Goal: Information Seeking & Learning: Learn about a topic

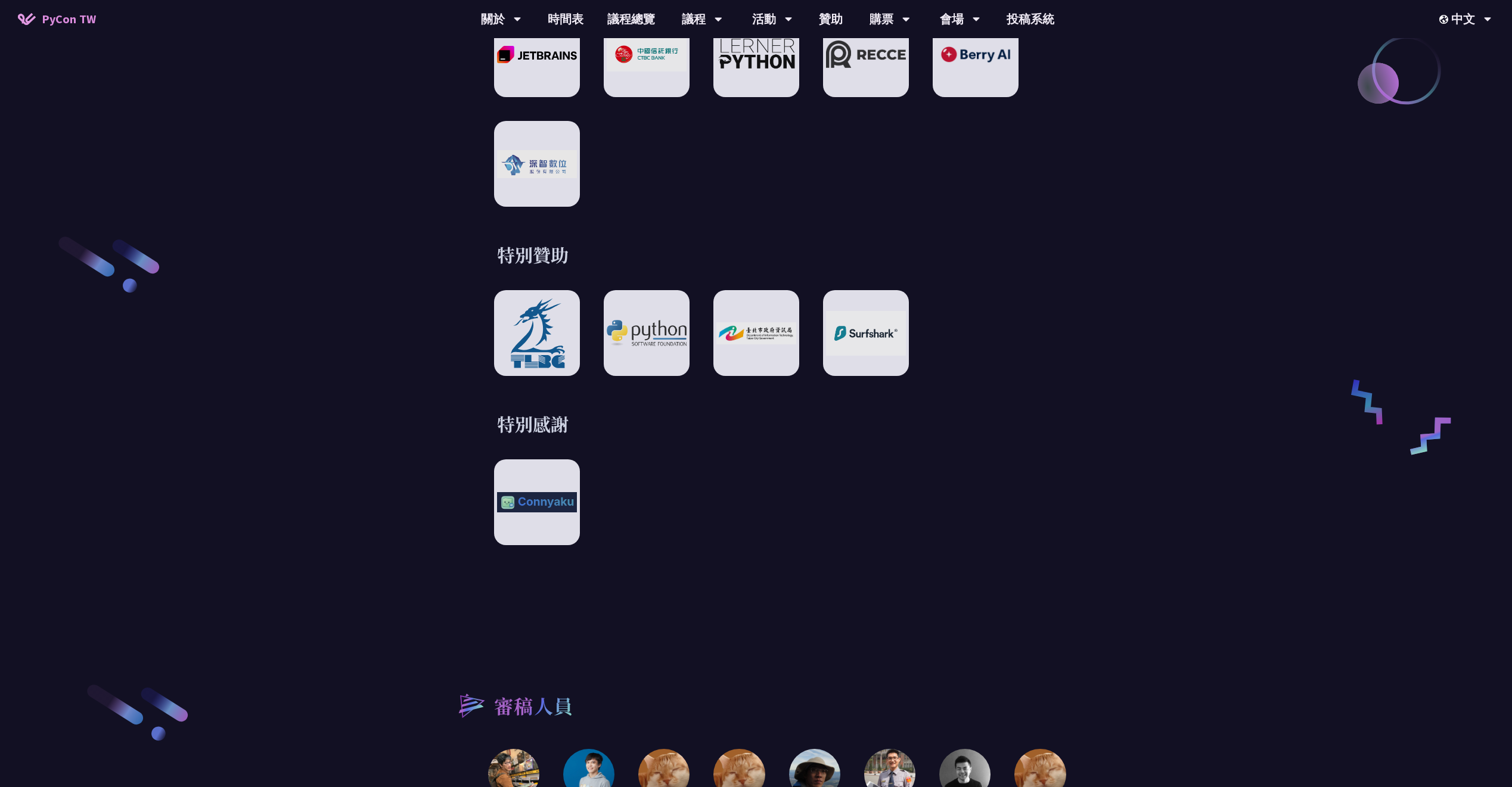
scroll to position [2206, 0]
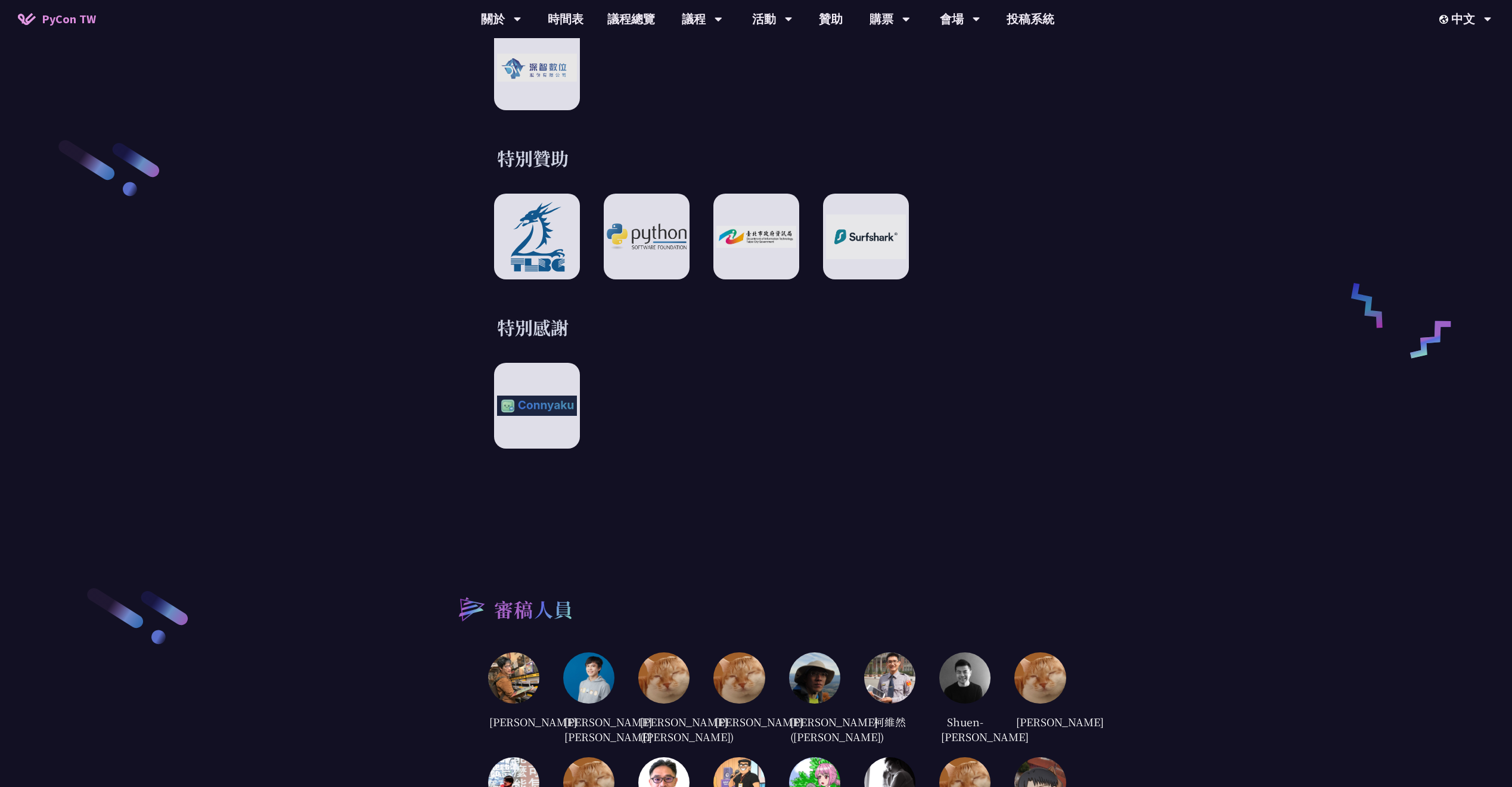
drag, startPoint x: 715, startPoint y: 144, endPoint x: 702, endPoint y: 131, distance: 18.4
click at [532, 406] on div at bounding box center [536, 405] width 94 height 94
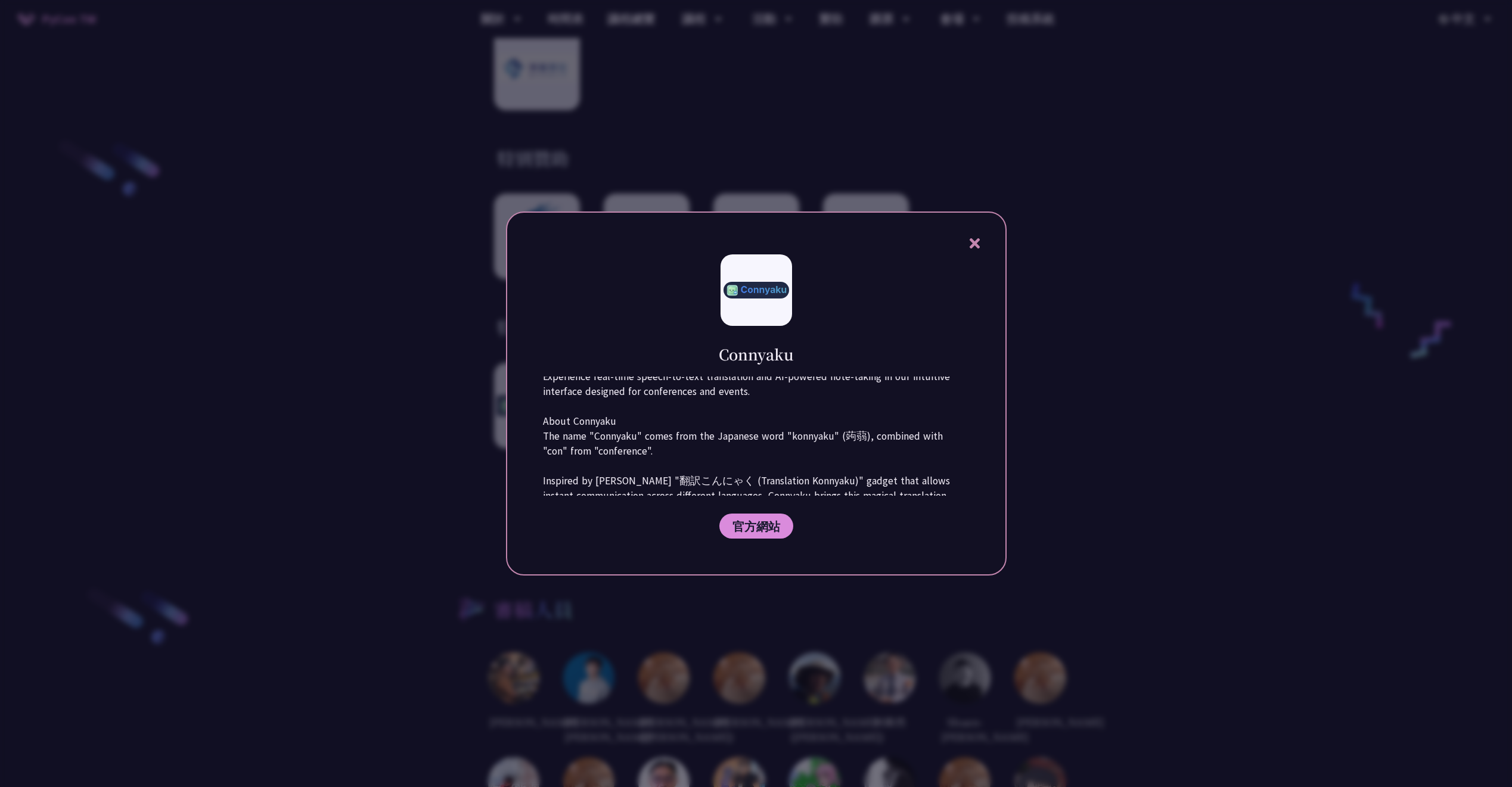
scroll to position [59, 0]
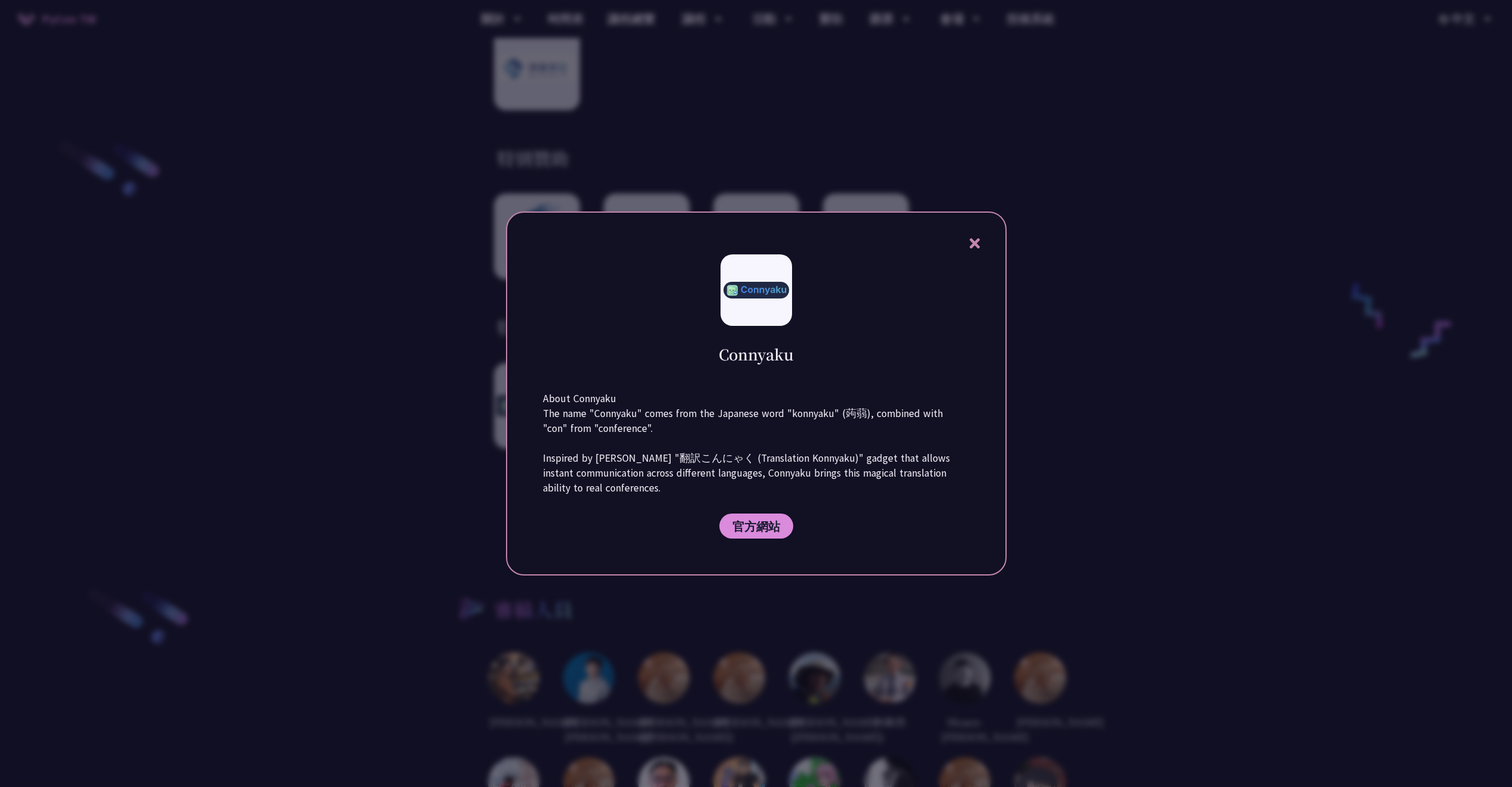
click at [976, 238] on icon at bounding box center [975, 243] width 15 height 15
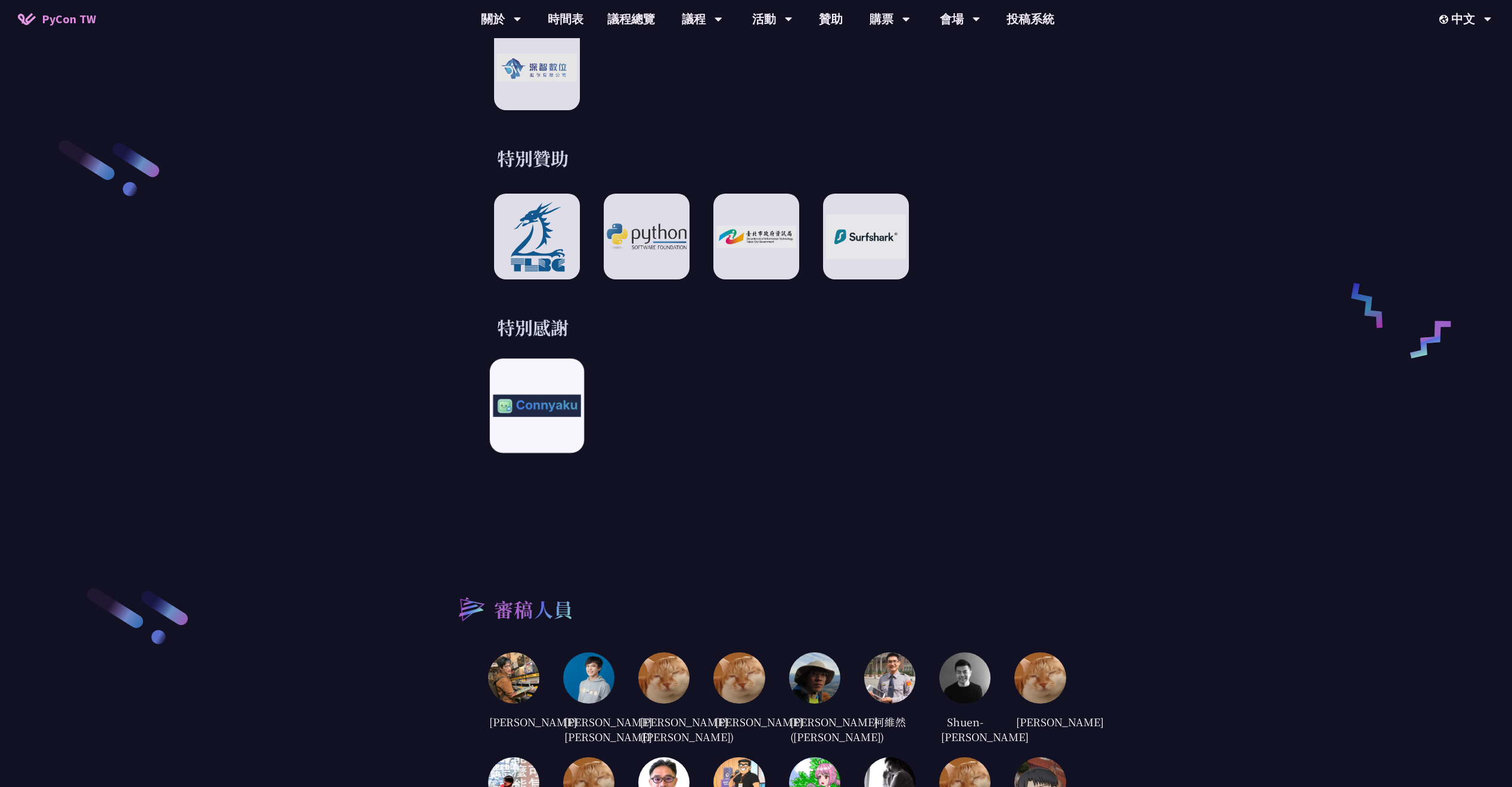
click at [548, 366] on div at bounding box center [536, 405] width 94 height 94
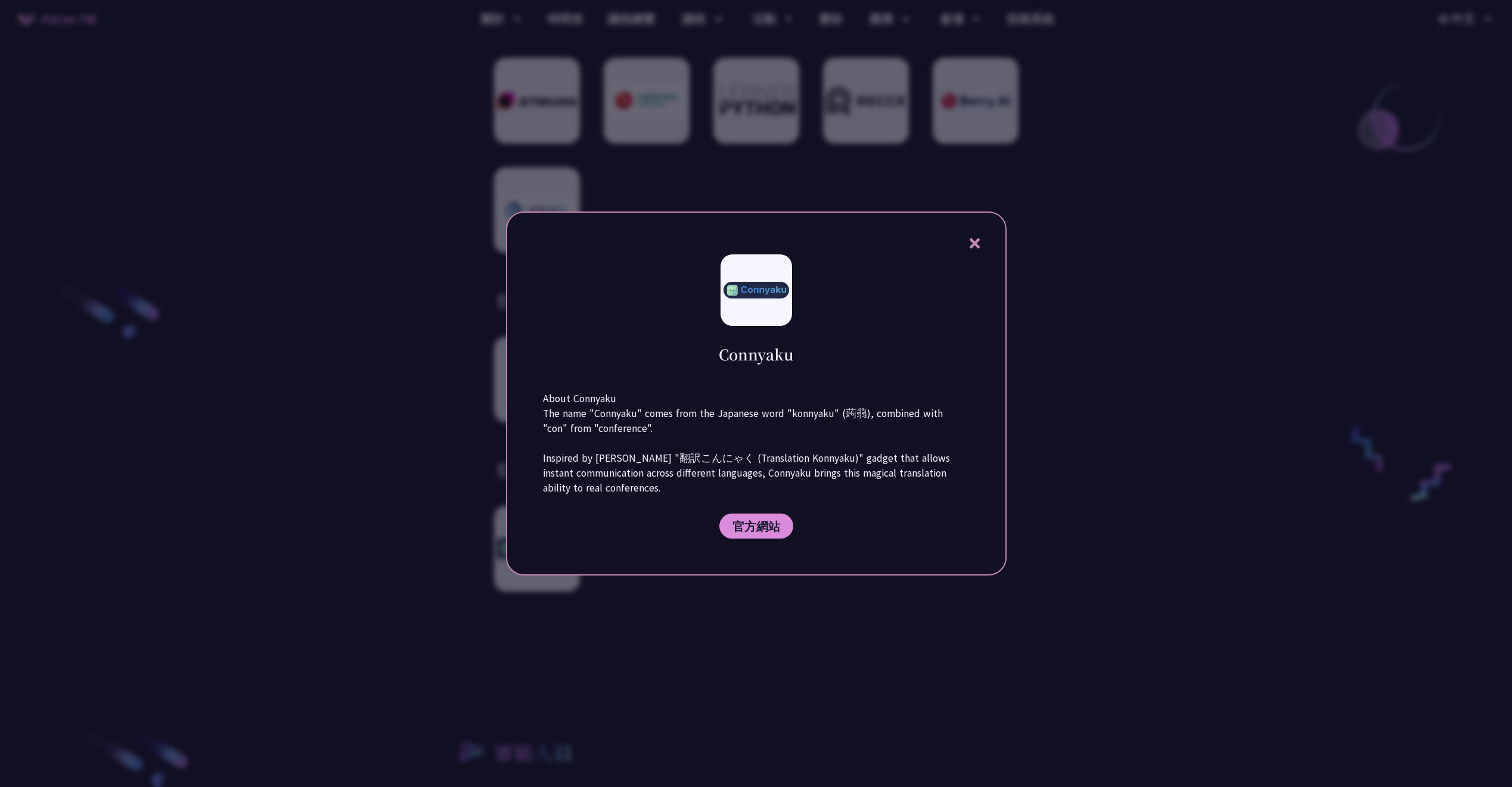
drag, startPoint x: 972, startPoint y: 243, endPoint x: 995, endPoint y: 238, distance: 23.5
click at [973, 243] on icon at bounding box center [974, 243] width 10 height 10
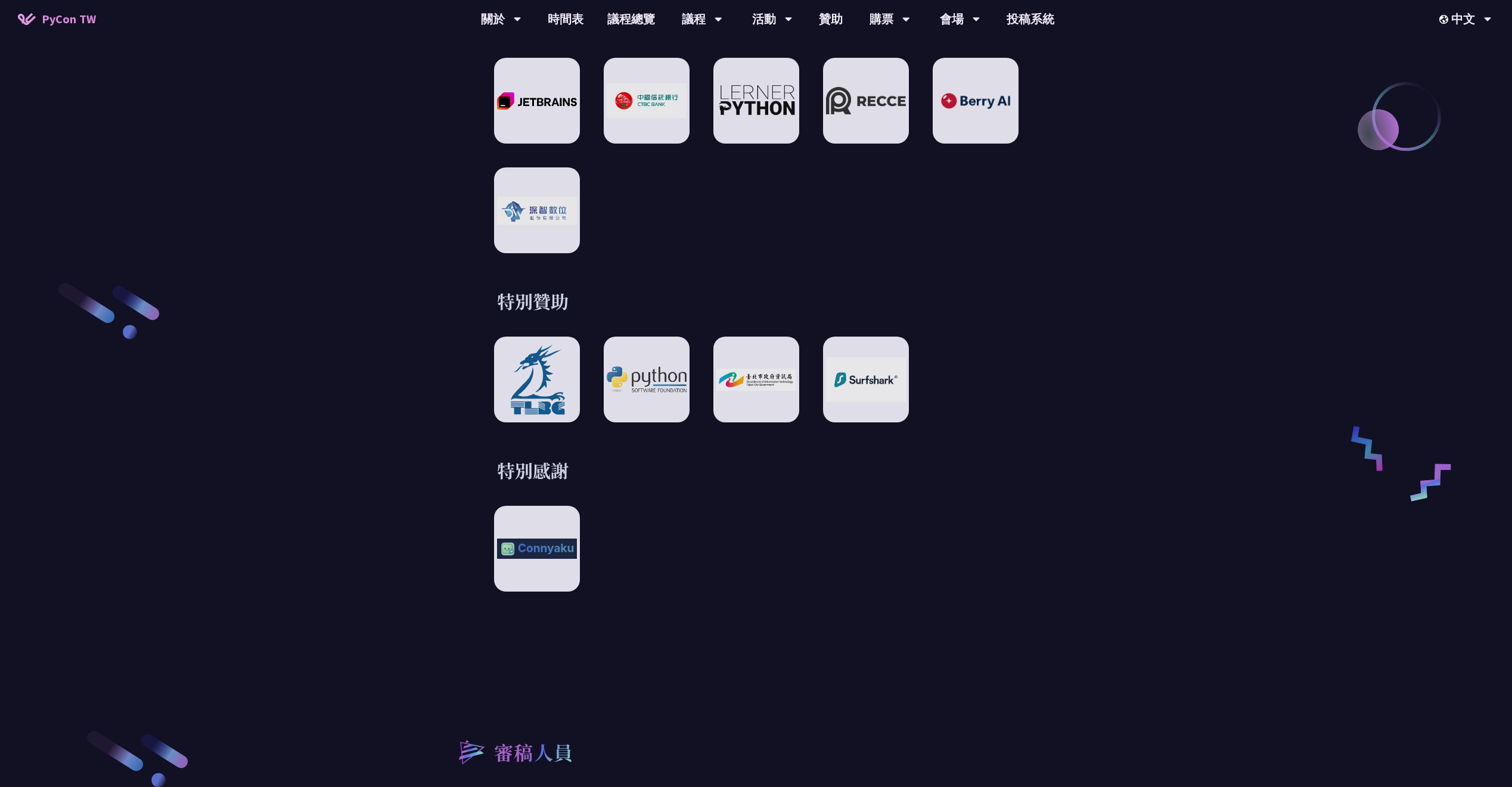
drag, startPoint x: 726, startPoint y: 249, endPoint x: 689, endPoint y: 251, distance: 37.1
click at [685, 251] on div "贊助夥伴 白金級贊助 銀級贊助 銅級贊助 特別贊助 特別感謝" at bounding box center [756, 73] width 619 height 1036
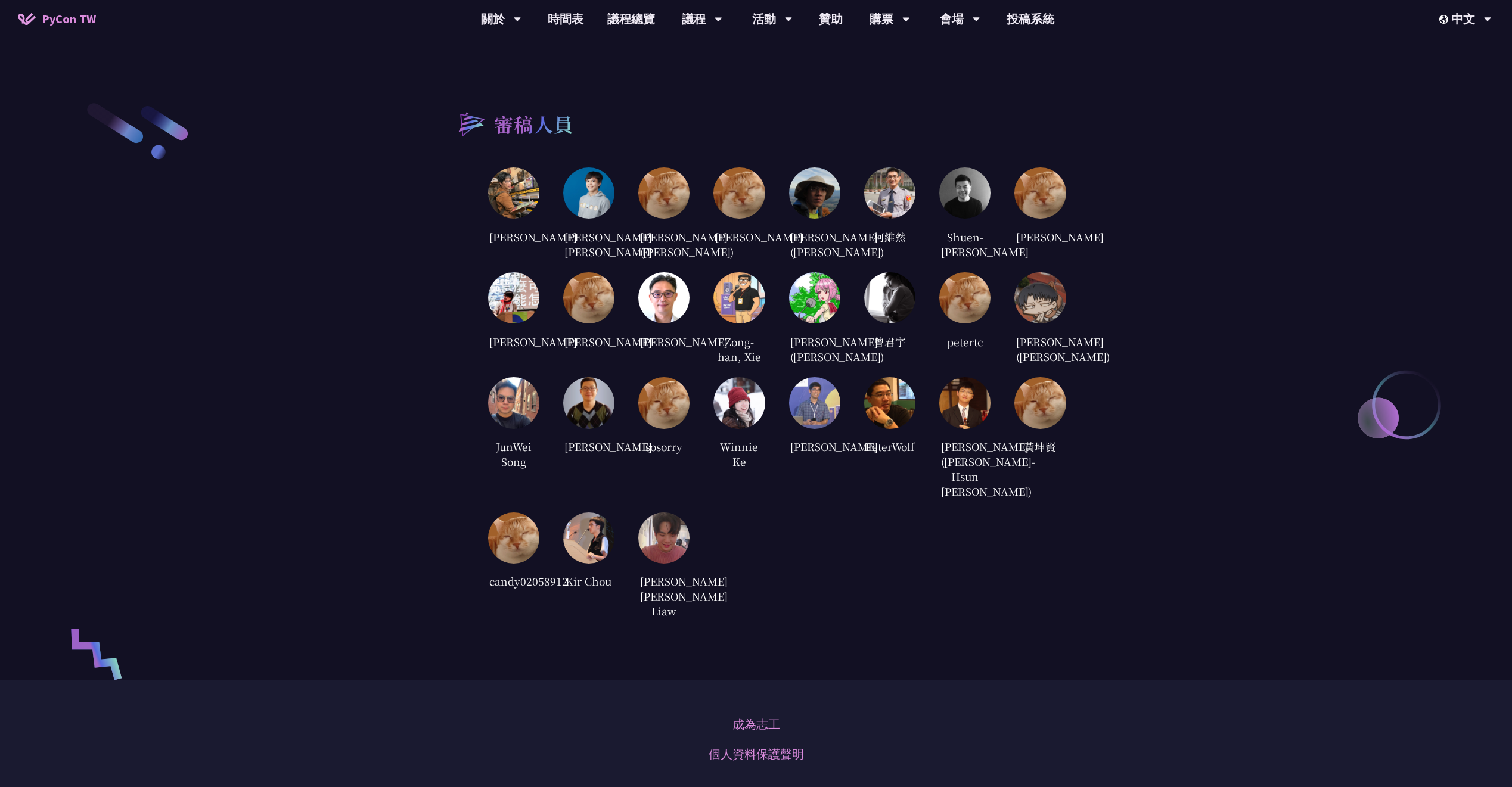
scroll to position [3030, 0]
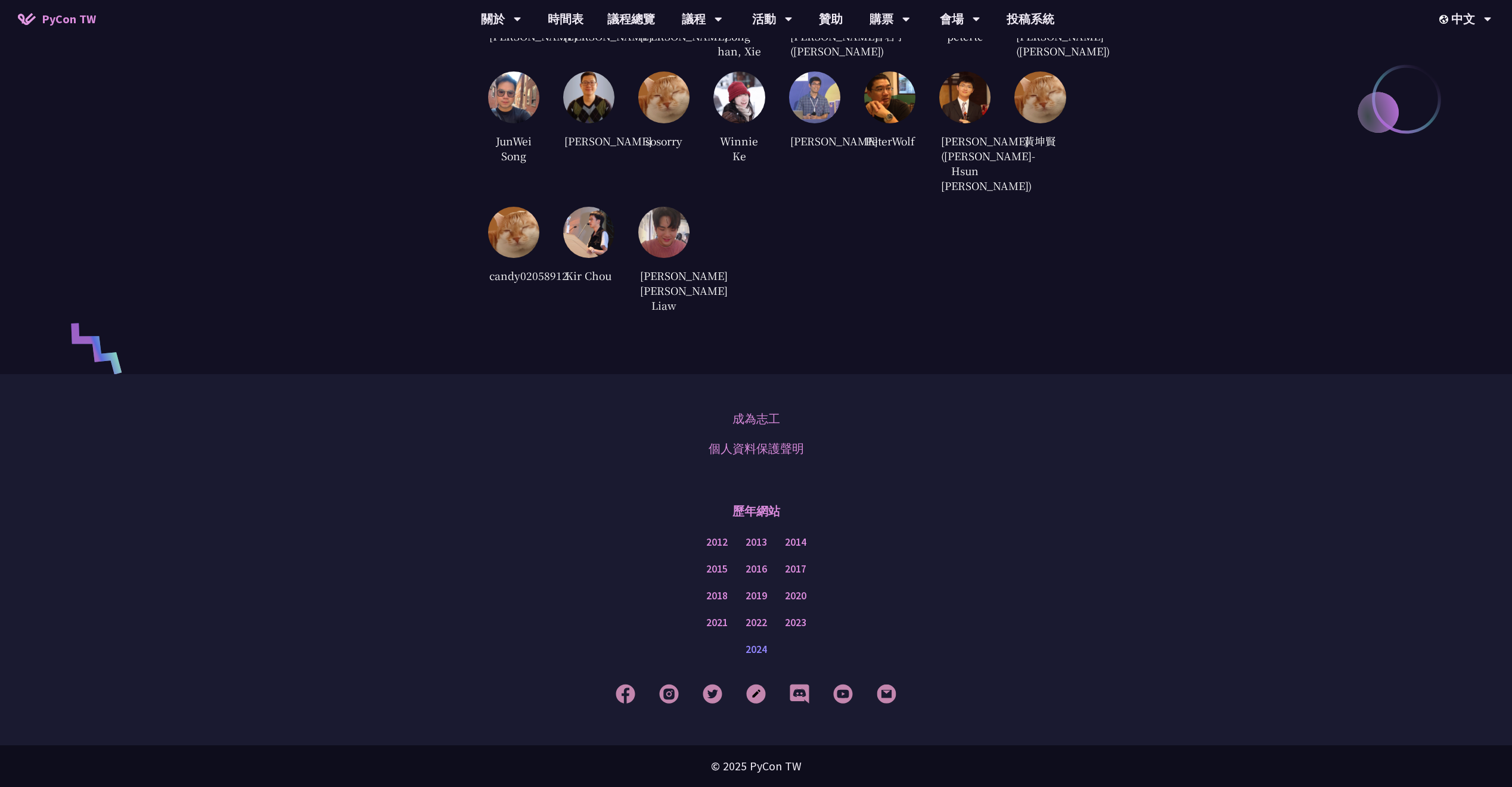
click at [758, 656] on link "2024" at bounding box center [756, 650] width 21 height 15
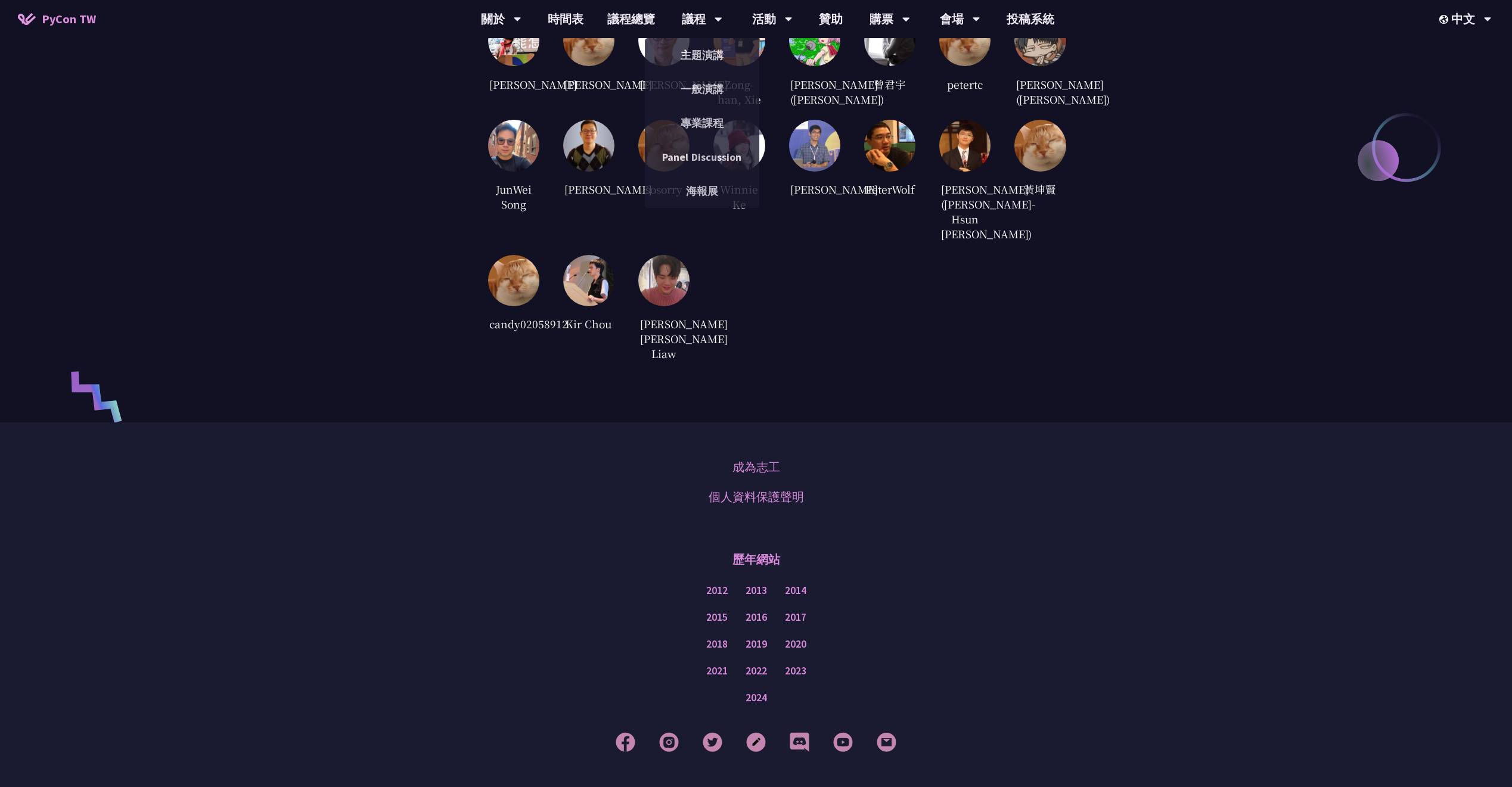
scroll to position [2905, 0]
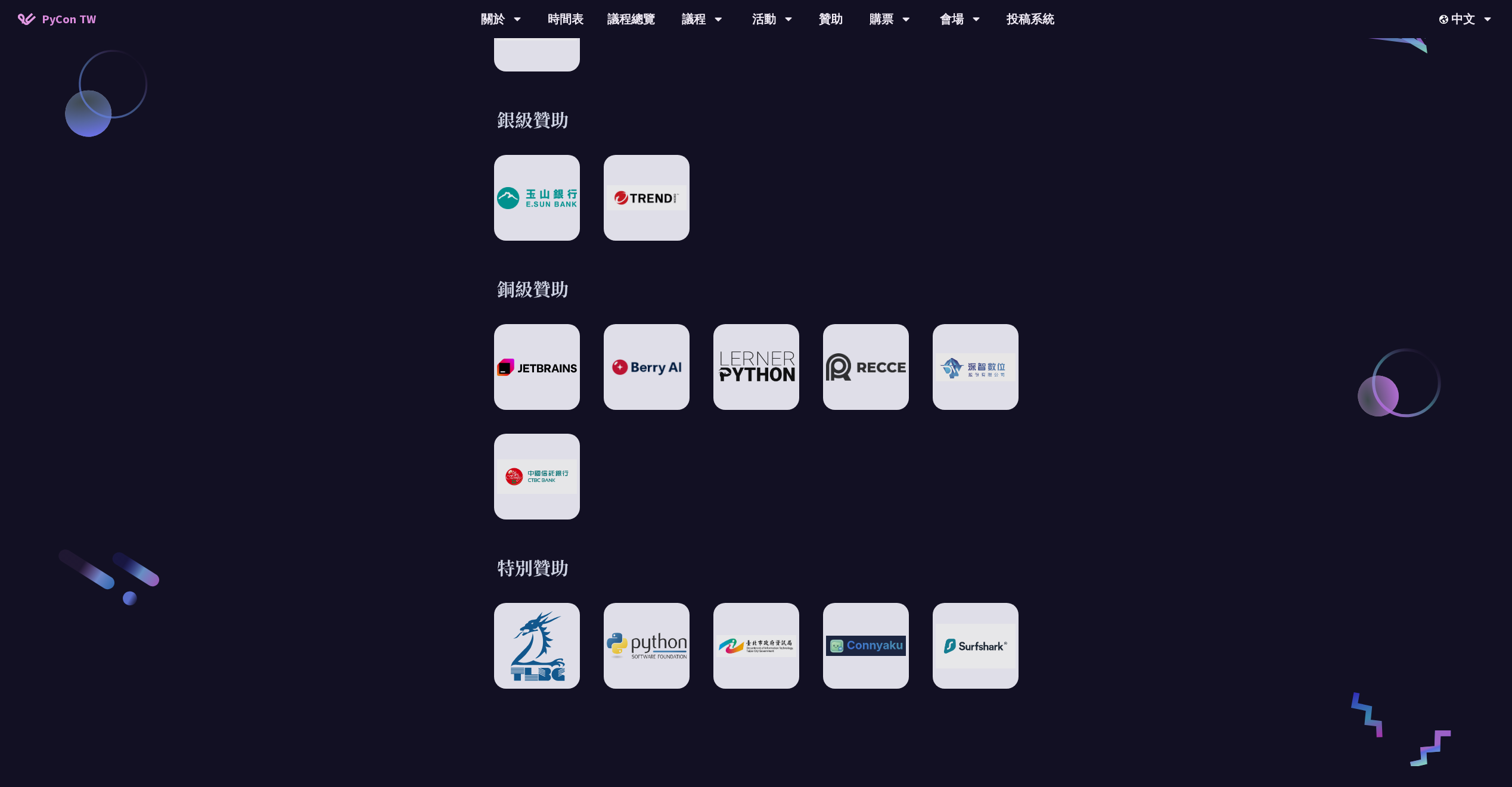
scroll to position [1782, 0]
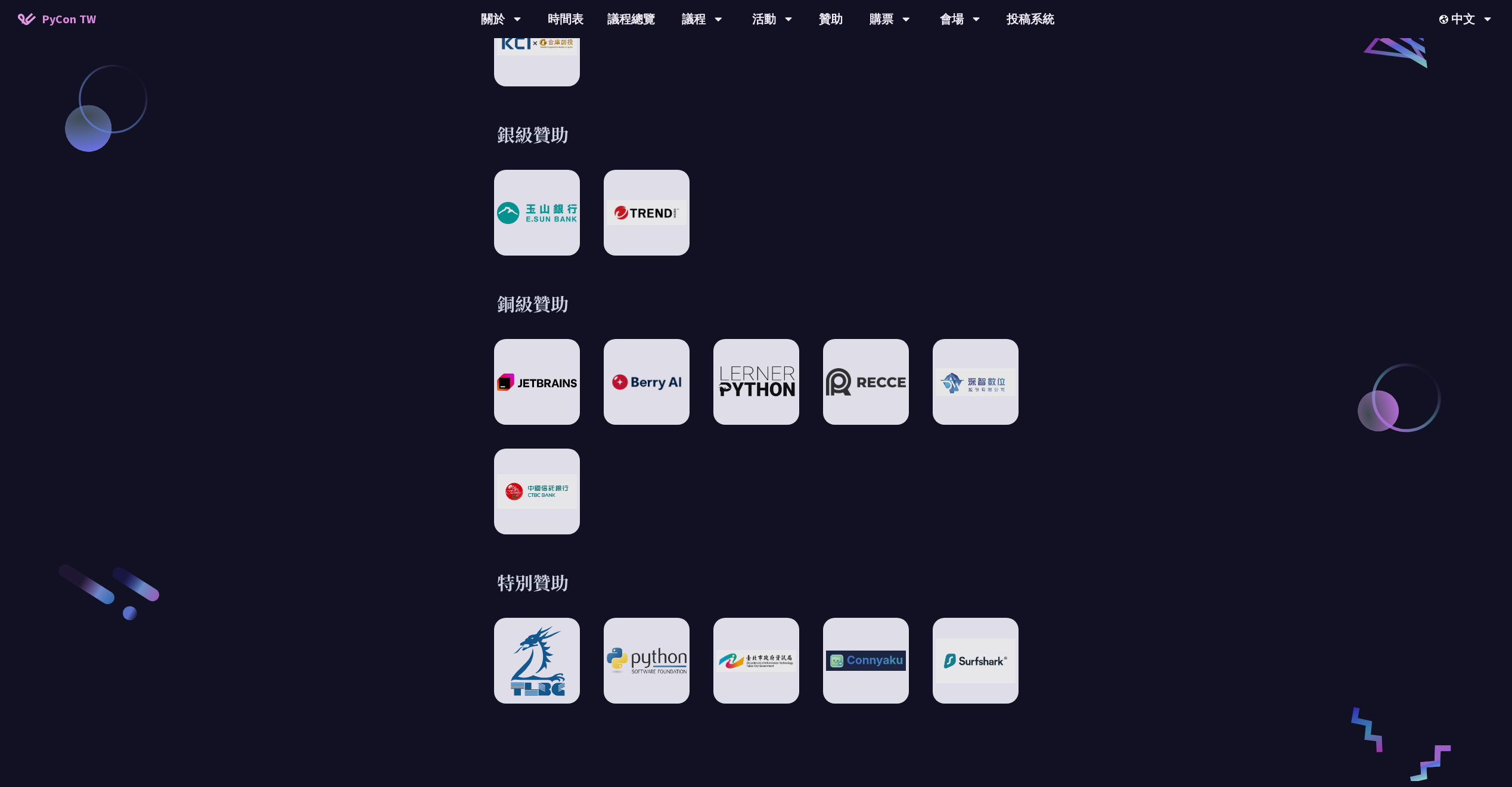
drag, startPoint x: 1255, startPoint y: 296, endPoint x: 1166, endPoint y: 271, distance: 92.4
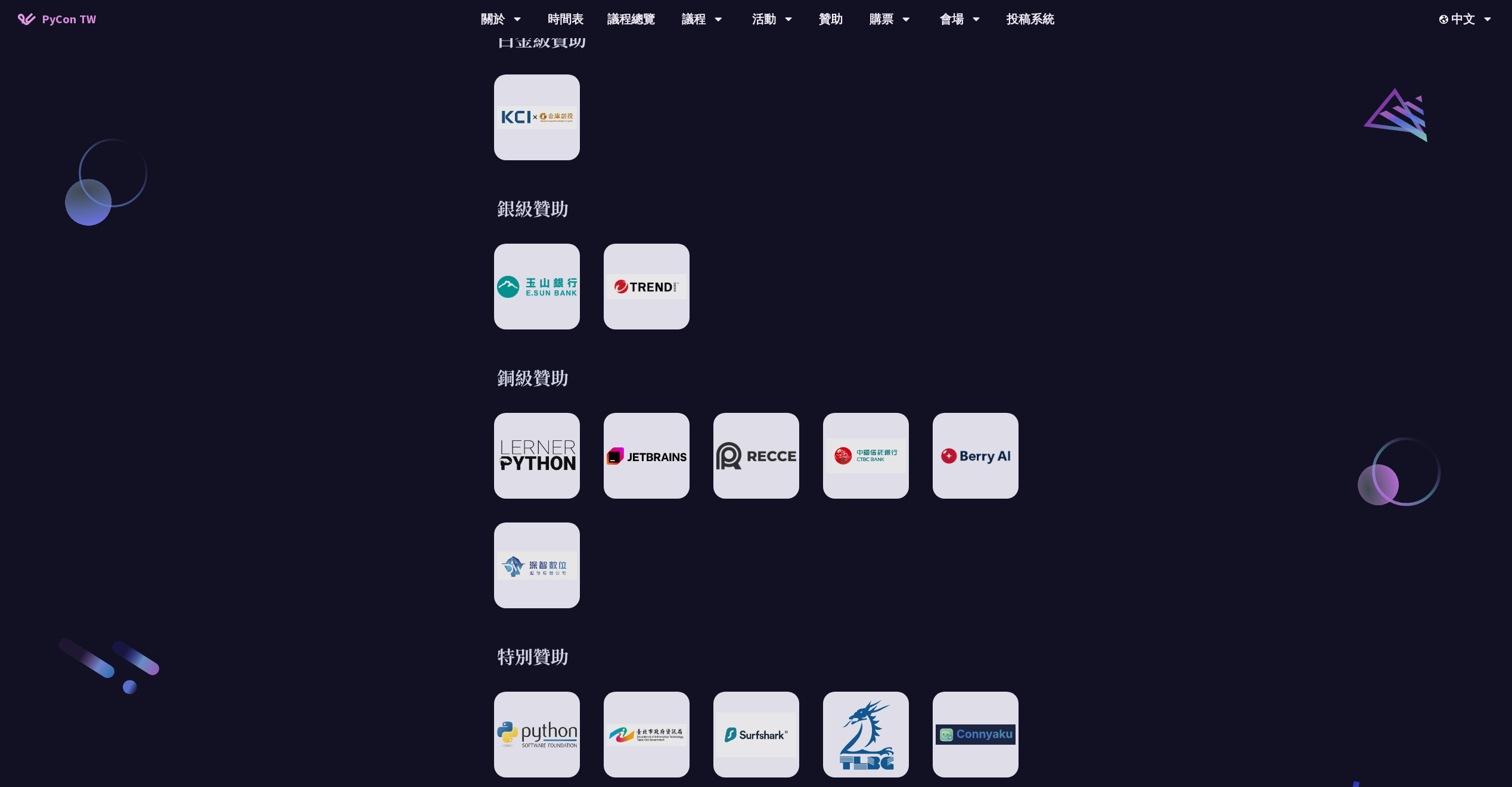
scroll to position [1797, 0]
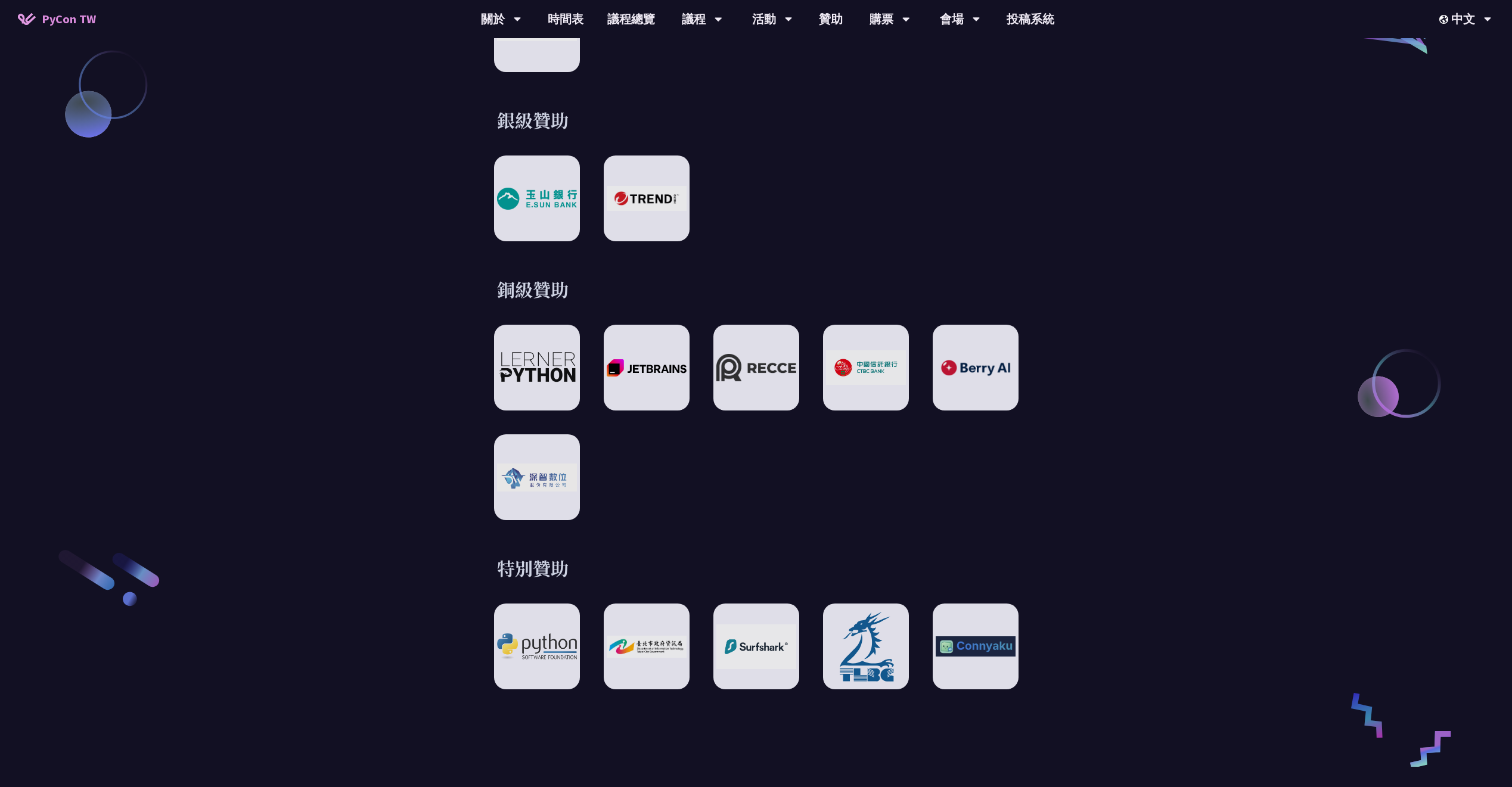
drag, startPoint x: 848, startPoint y: 226, endPoint x: 728, endPoint y: 177, distance: 129.6
click at [728, 177] on div at bounding box center [755, 198] width 524 height 86
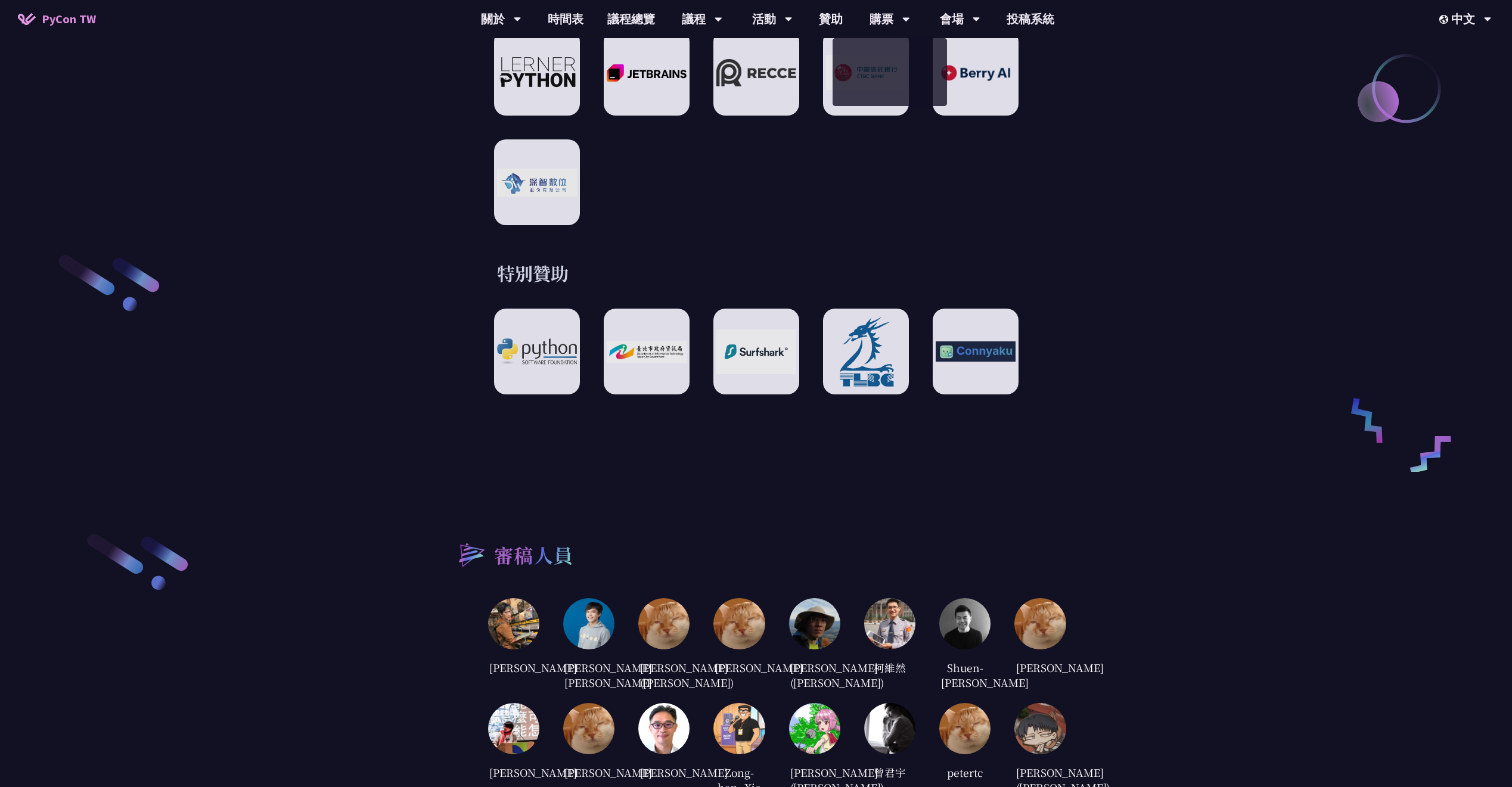
scroll to position [2860, 0]
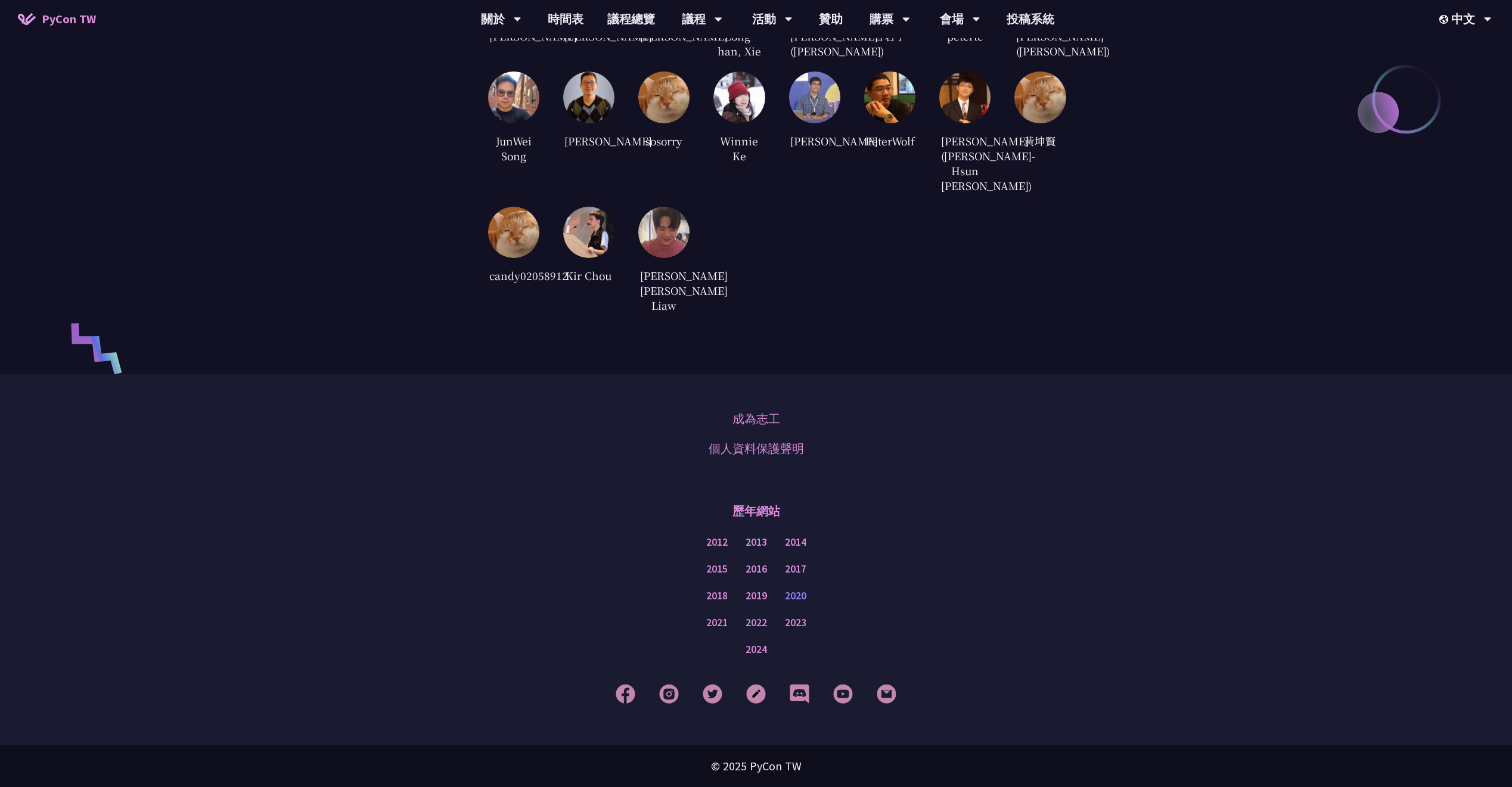
click at [801, 595] on link "2020" at bounding box center [795, 596] width 21 height 15
click at [574, 21] on link "時間表" at bounding box center [565, 19] width 59 height 38
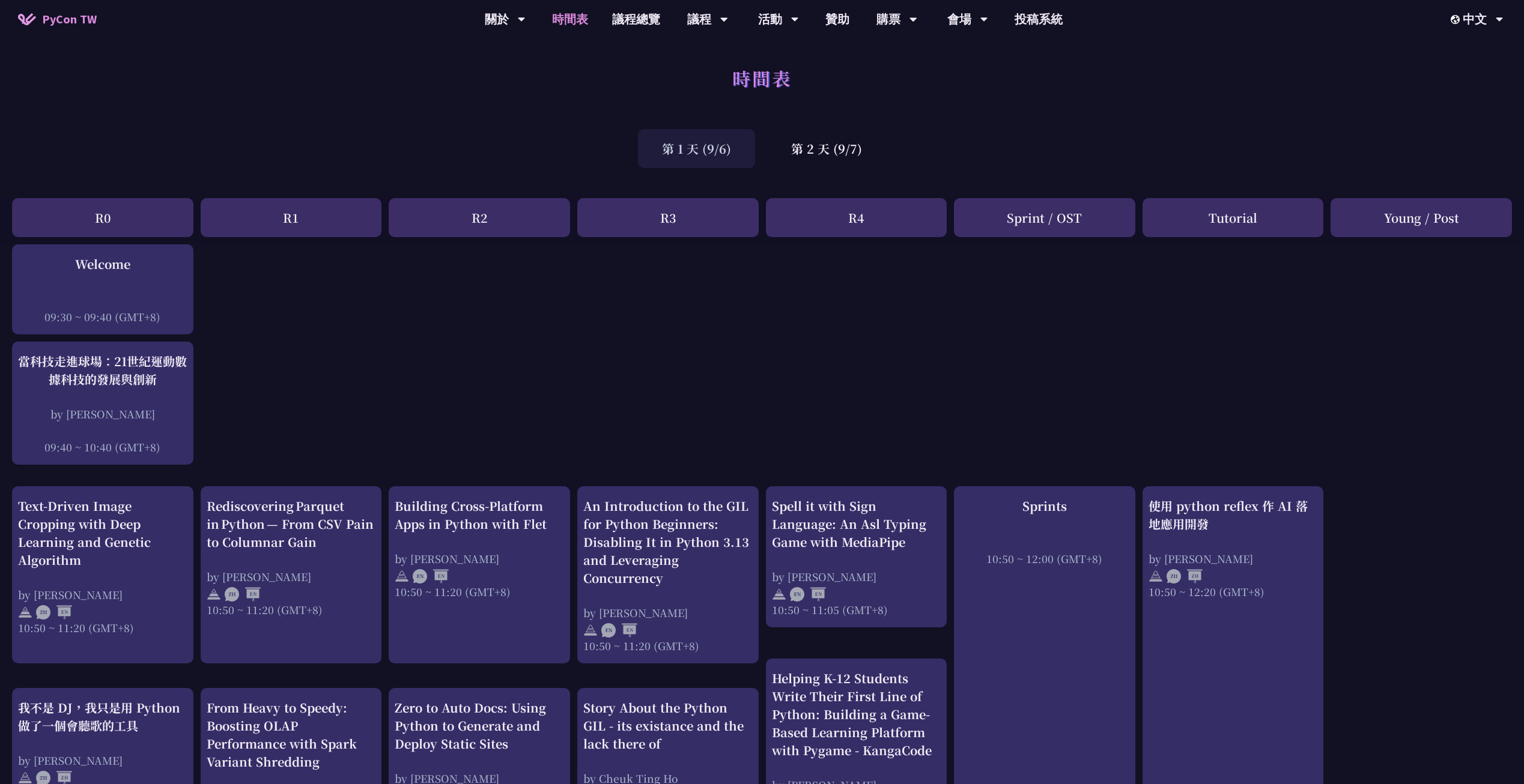
drag, startPoint x: 619, startPoint y: 169, endPoint x: 569, endPoint y: 164, distance: 50.2
click at [569, 164] on div "第 1 天 (9/6) 第 2 天 (9/7)" at bounding box center [762, 148] width 1524 height 51
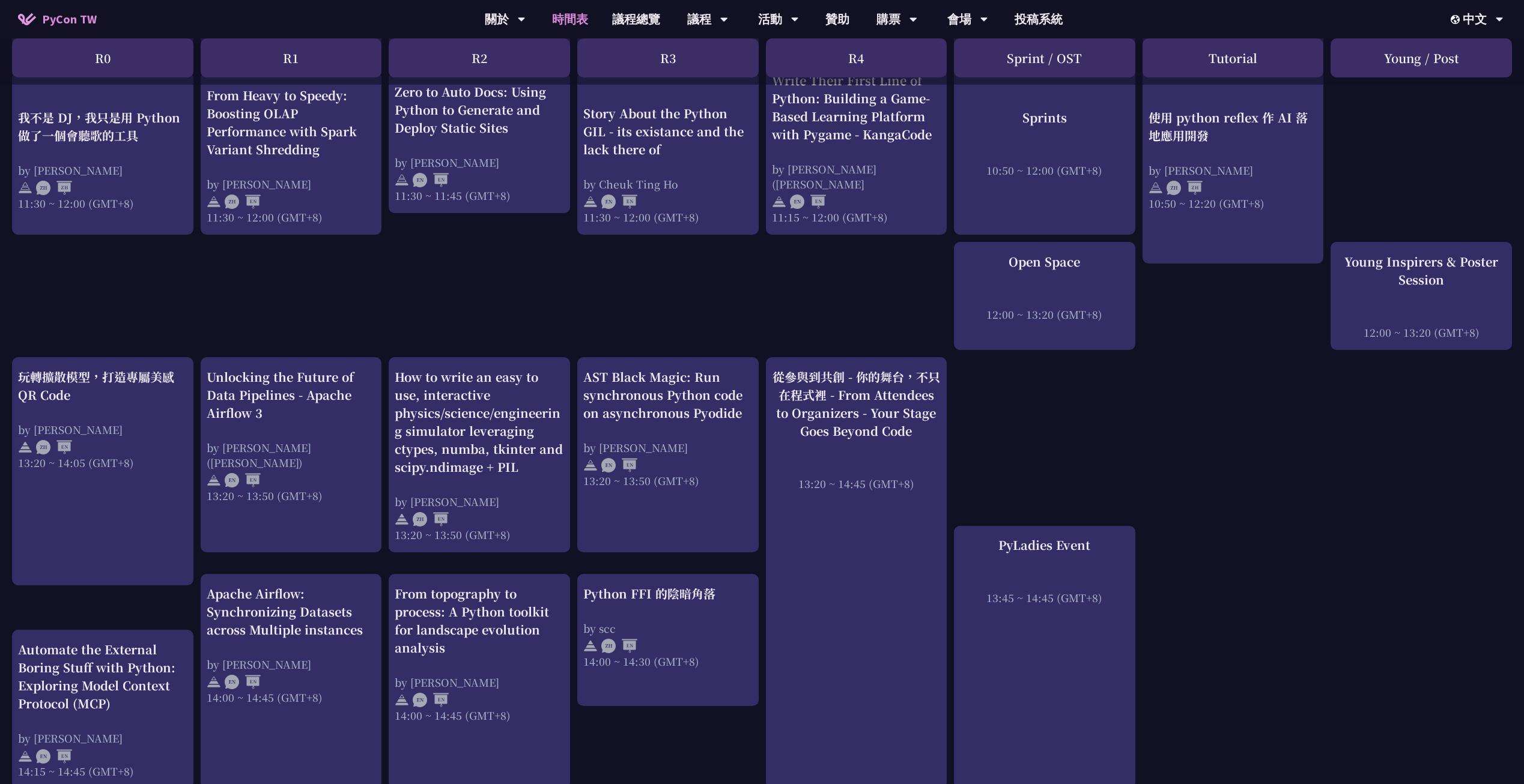
scroll to position [610, 0]
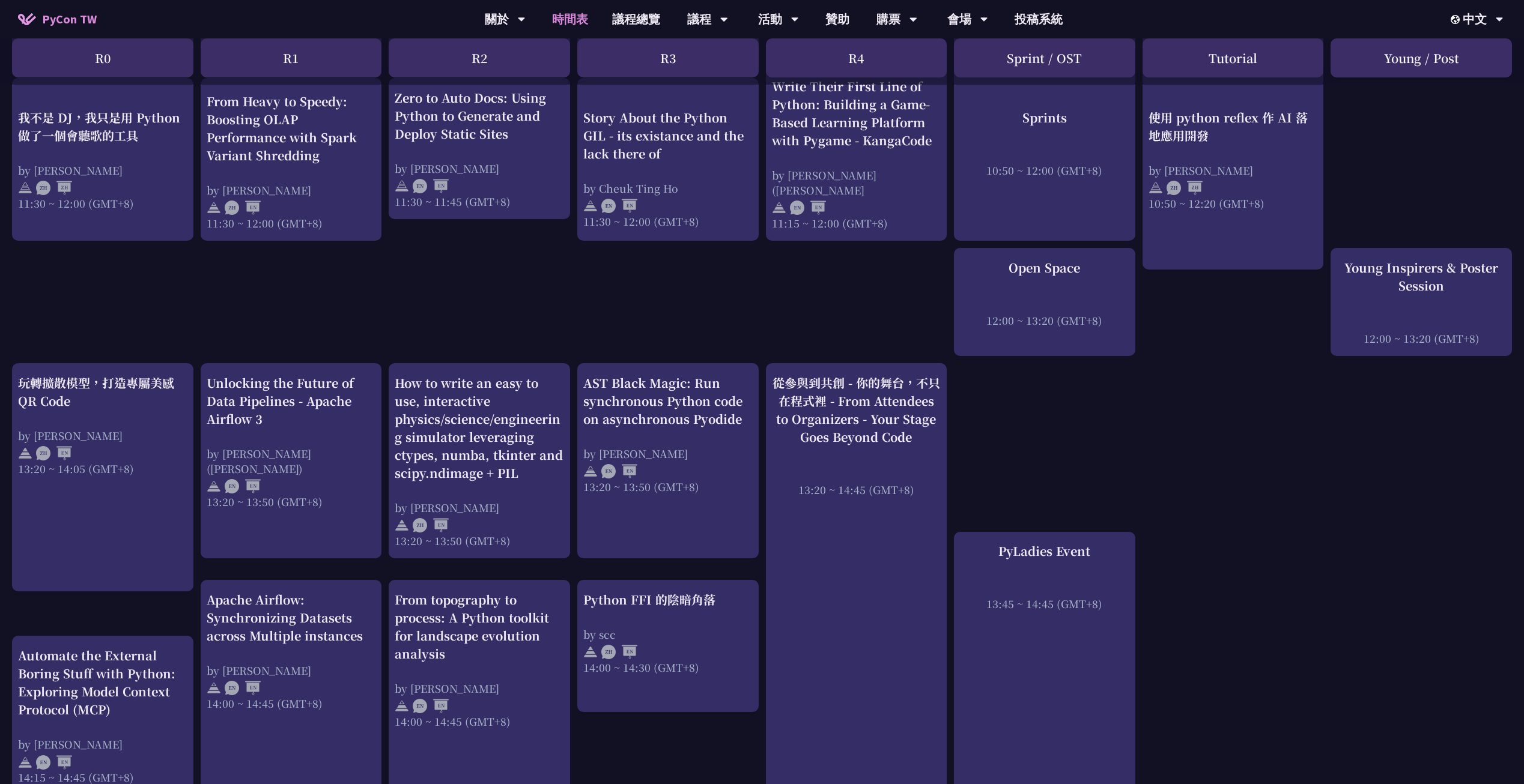
drag, startPoint x: 923, startPoint y: 249, endPoint x: 814, endPoint y: 263, distance: 109.9
click at [813, 263] on div "An Introduction to the GIL for Python Beginners: Disabling It in Python 3.13 an…" at bounding box center [762, 520] width 1524 height 1773
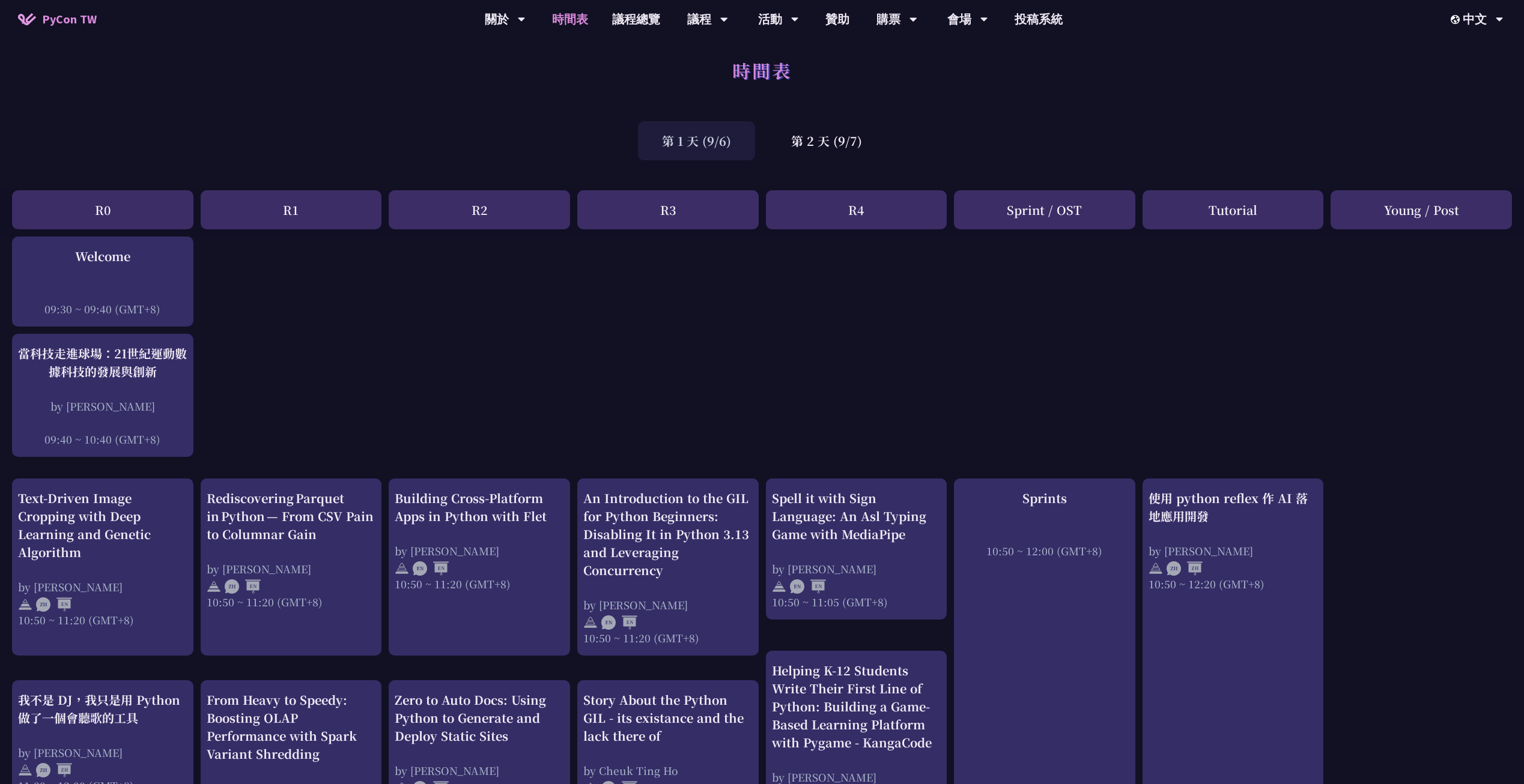
scroll to position [0, 0]
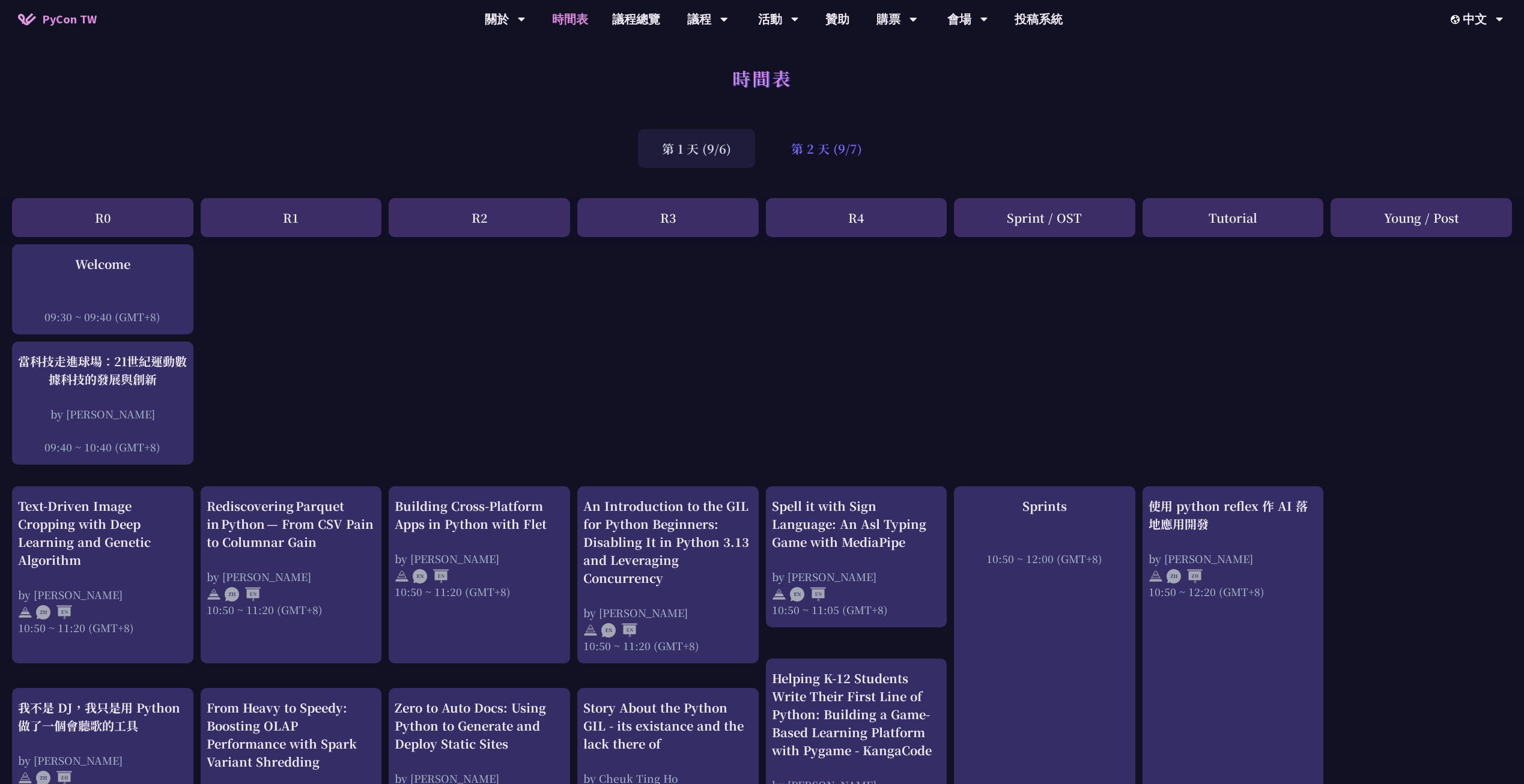
click at [816, 153] on div "第 2 天 (9/7)" at bounding box center [826, 148] width 119 height 39
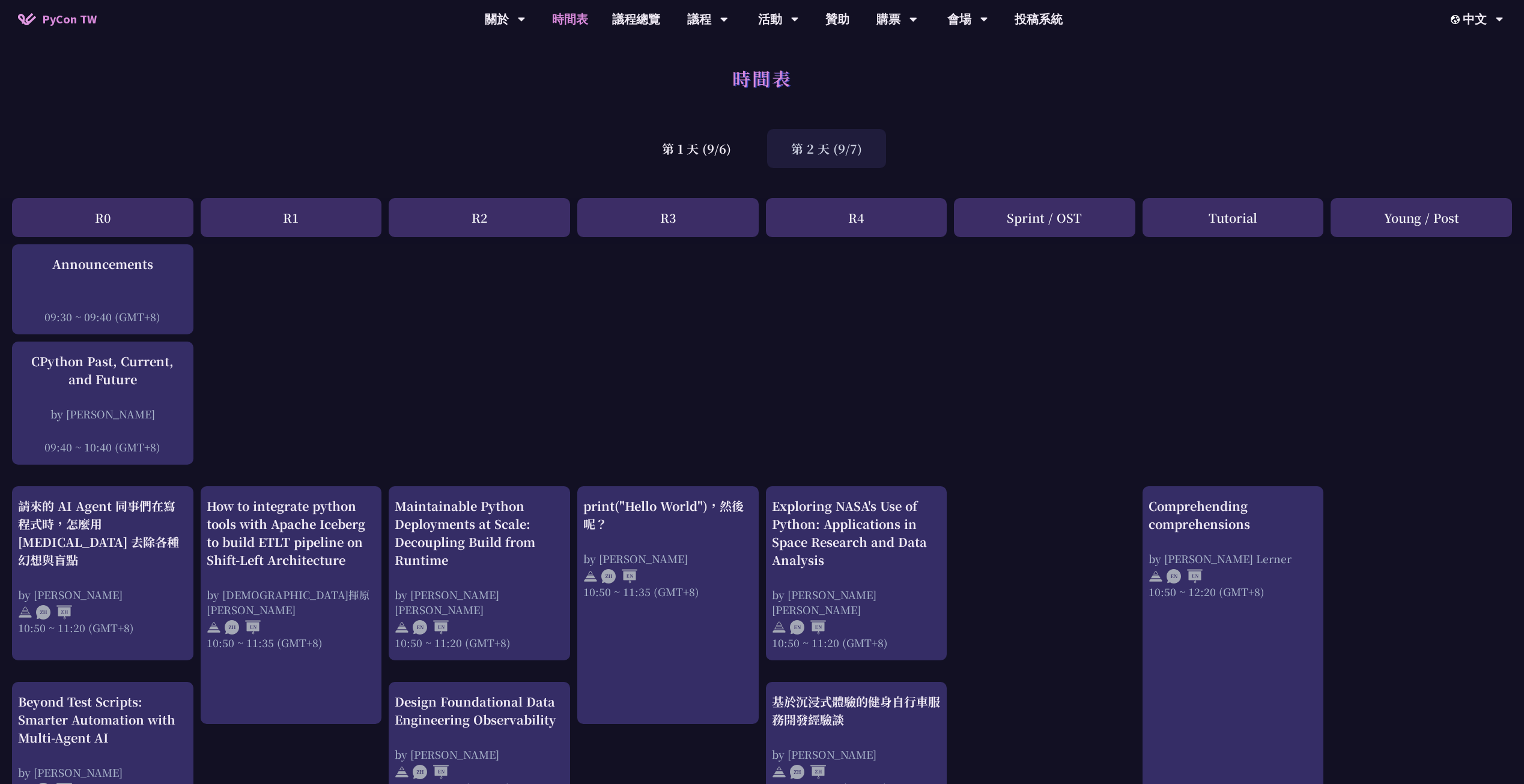
drag, startPoint x: 714, startPoint y: 72, endPoint x: 672, endPoint y: 80, distance: 42.8
click at [672, 81] on div "時間表" at bounding box center [762, 91] width 1524 height 63
click at [683, 140] on div "第 1 天 (9/6)" at bounding box center [696, 148] width 117 height 39
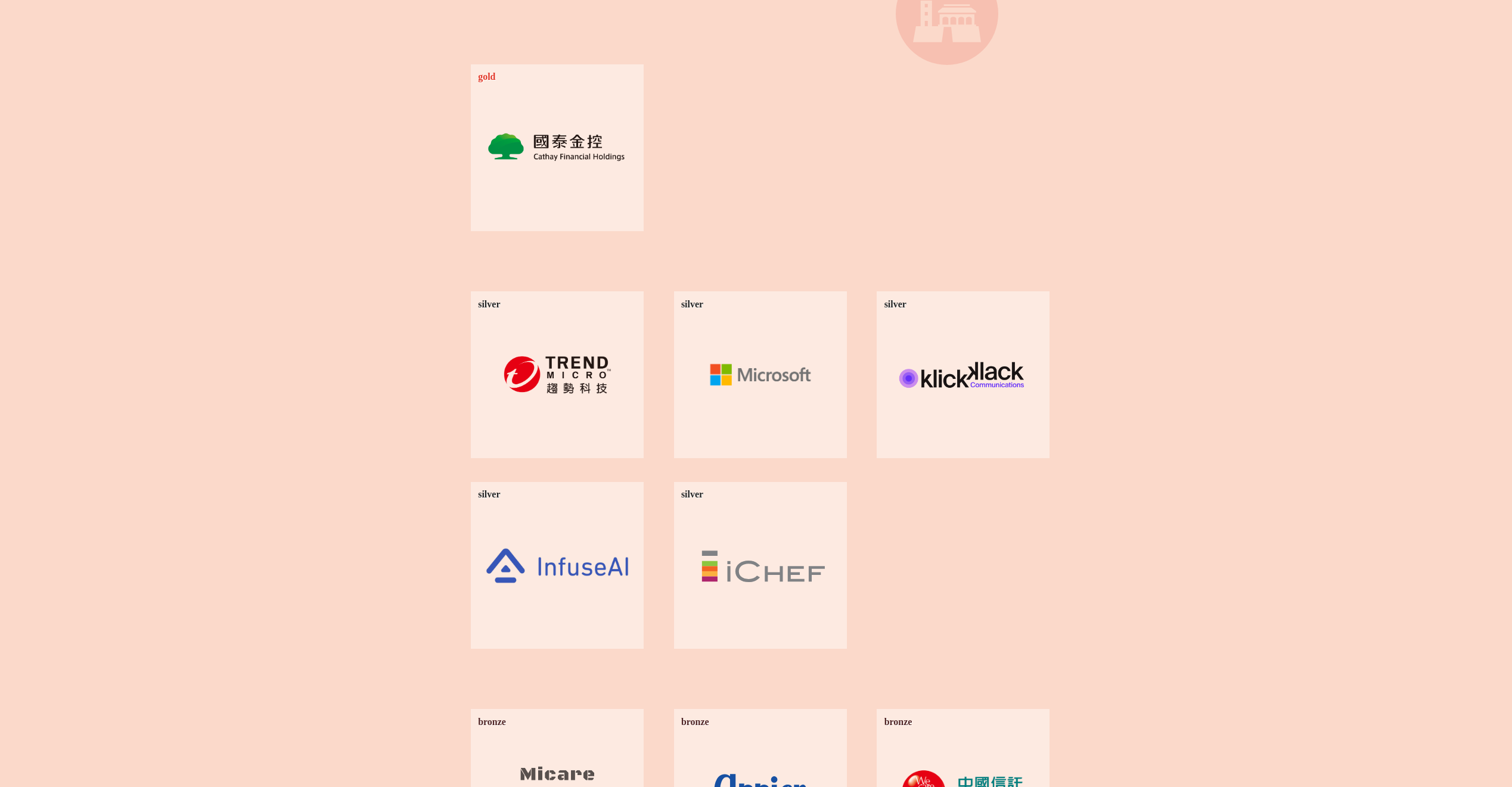
scroll to position [863, 0]
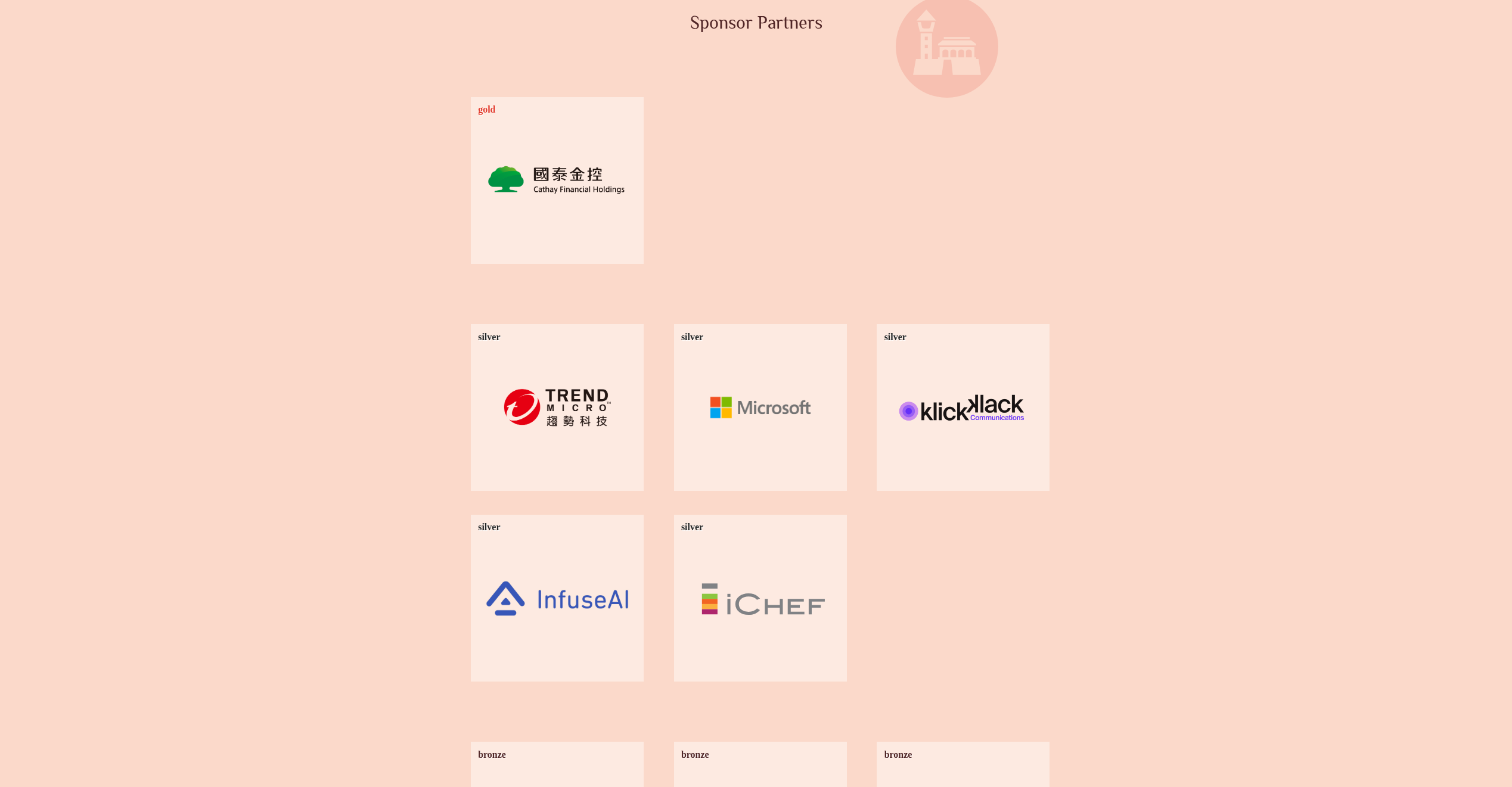
drag, startPoint x: 901, startPoint y: 337, endPoint x: 860, endPoint y: 277, distance: 72.7
drag, startPoint x: 830, startPoint y: 287, endPoint x: 798, endPoint y: 273, distance: 34.9
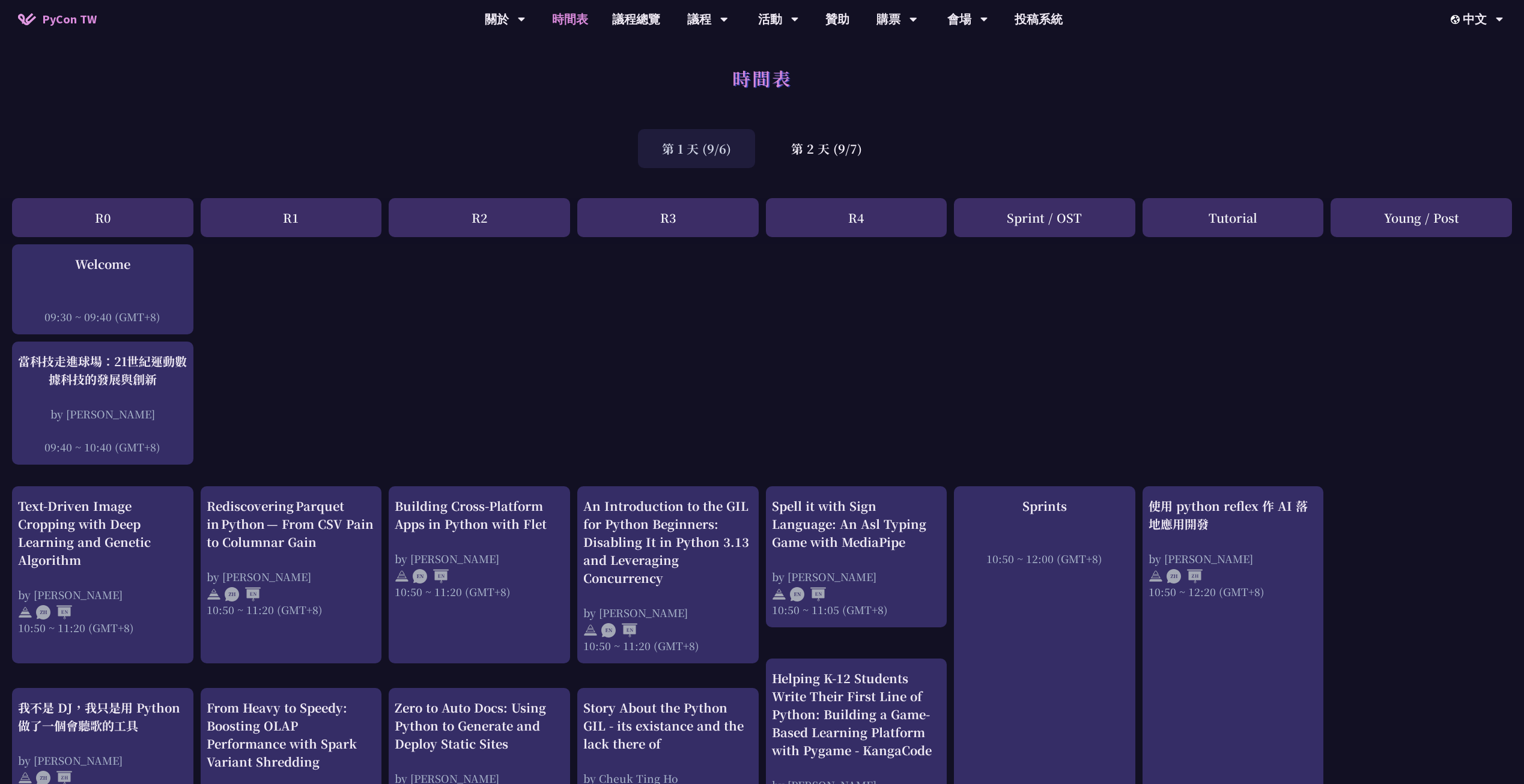
drag, startPoint x: 954, startPoint y: 88, endPoint x: 931, endPoint y: 64, distance: 33.2
click at [929, 68] on div "時間表" at bounding box center [762, 91] width 1524 height 63
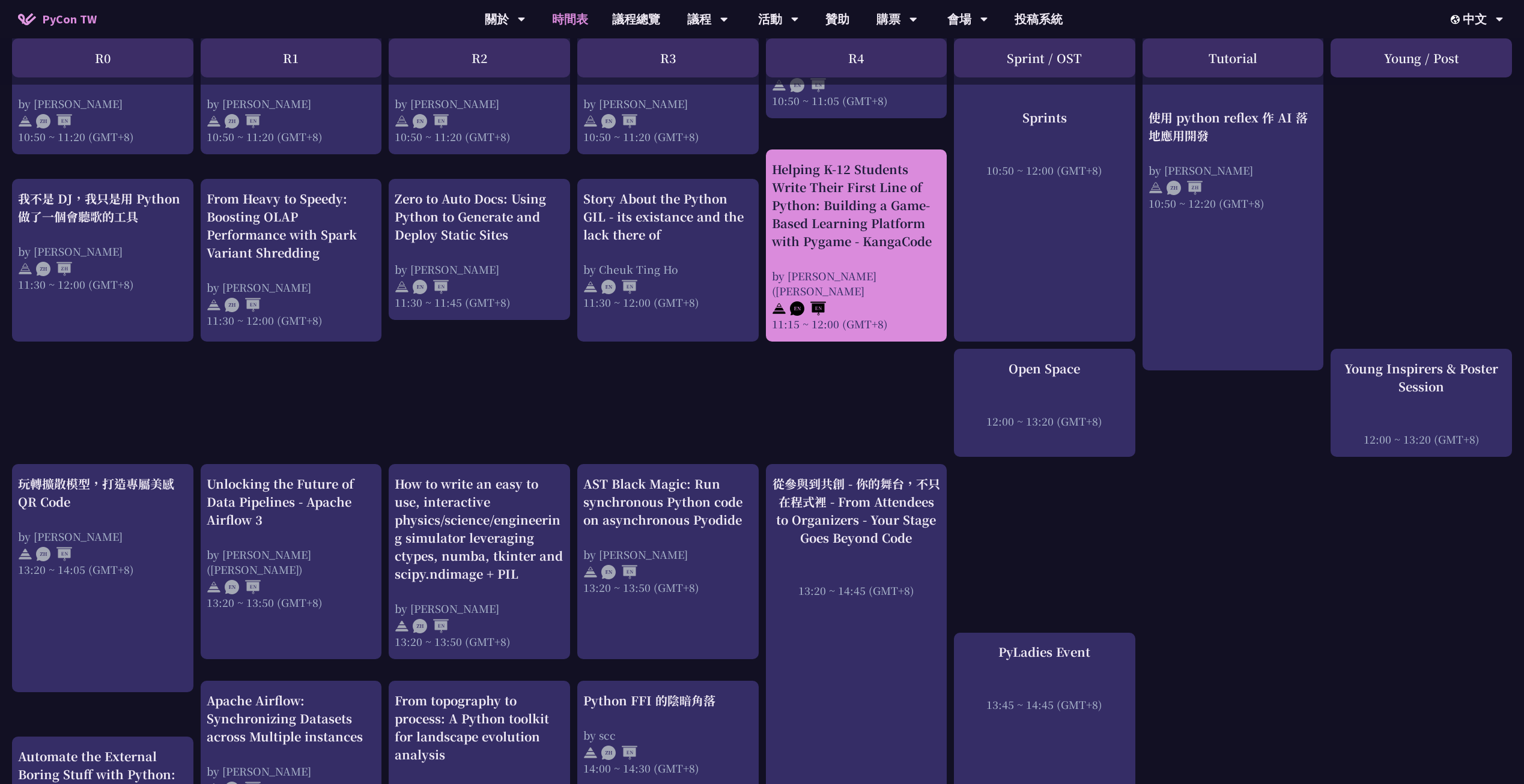
scroll to position [677, 0]
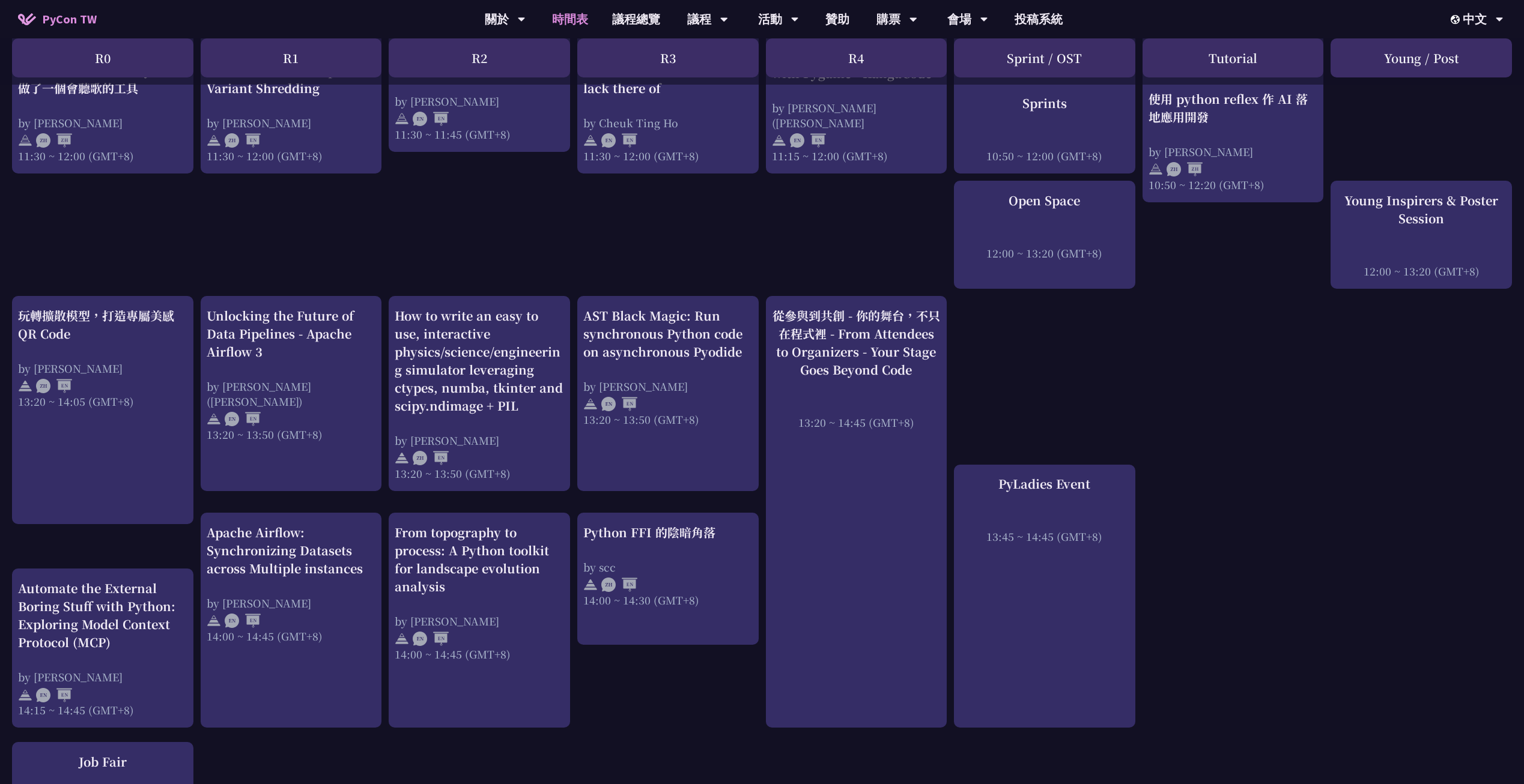
drag, startPoint x: 936, startPoint y: 191, endPoint x: 718, endPoint y: 206, distance: 218.5
click at [718, 206] on div "An Introduction to the GIL for Python Beginners: Disabling It in Python 3.13 an…" at bounding box center [762, 453] width 1524 height 1773
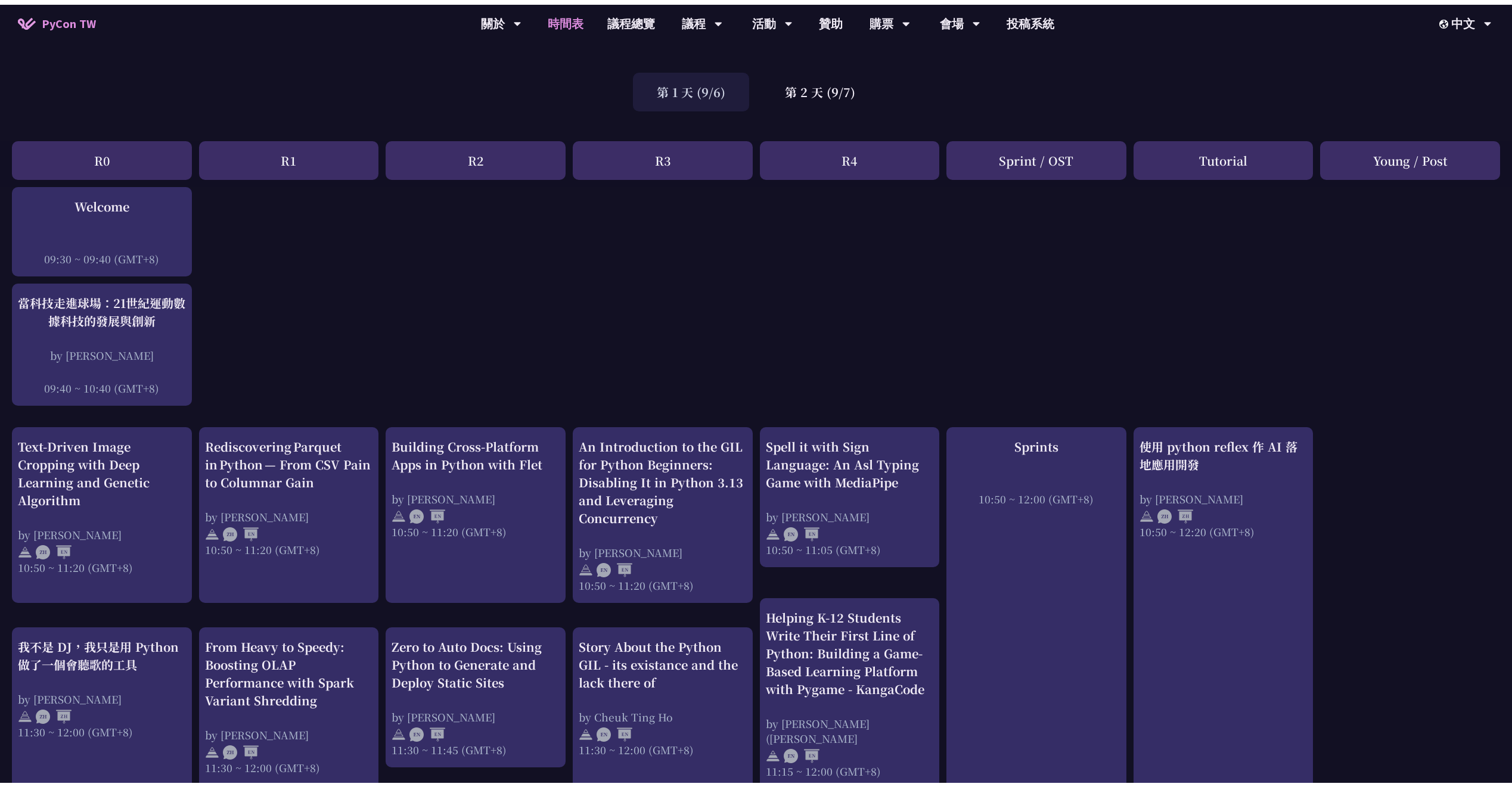
scroll to position [0, 0]
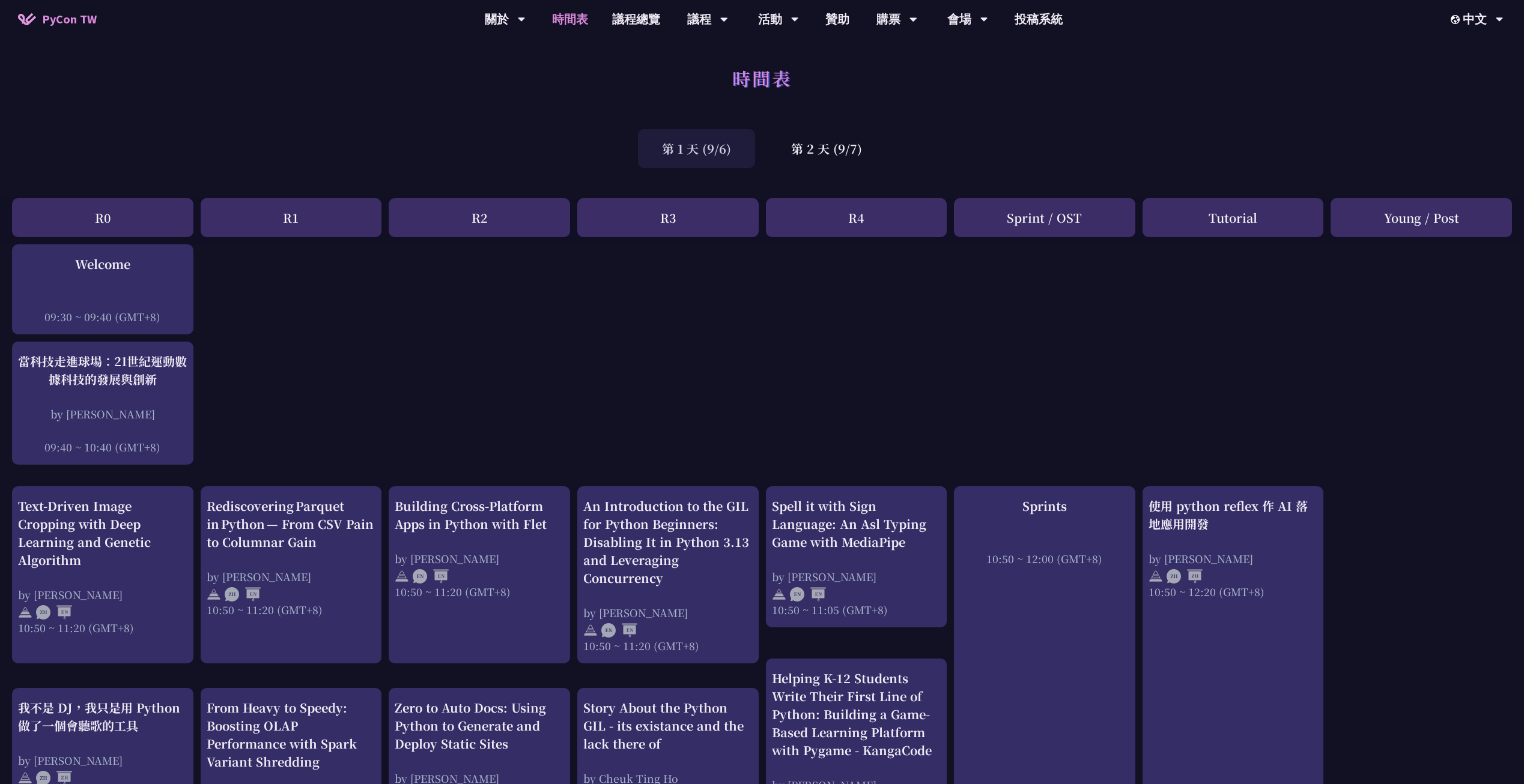
click at [90, 14] on span "PyCon TW" at bounding box center [70, 19] width 55 height 18
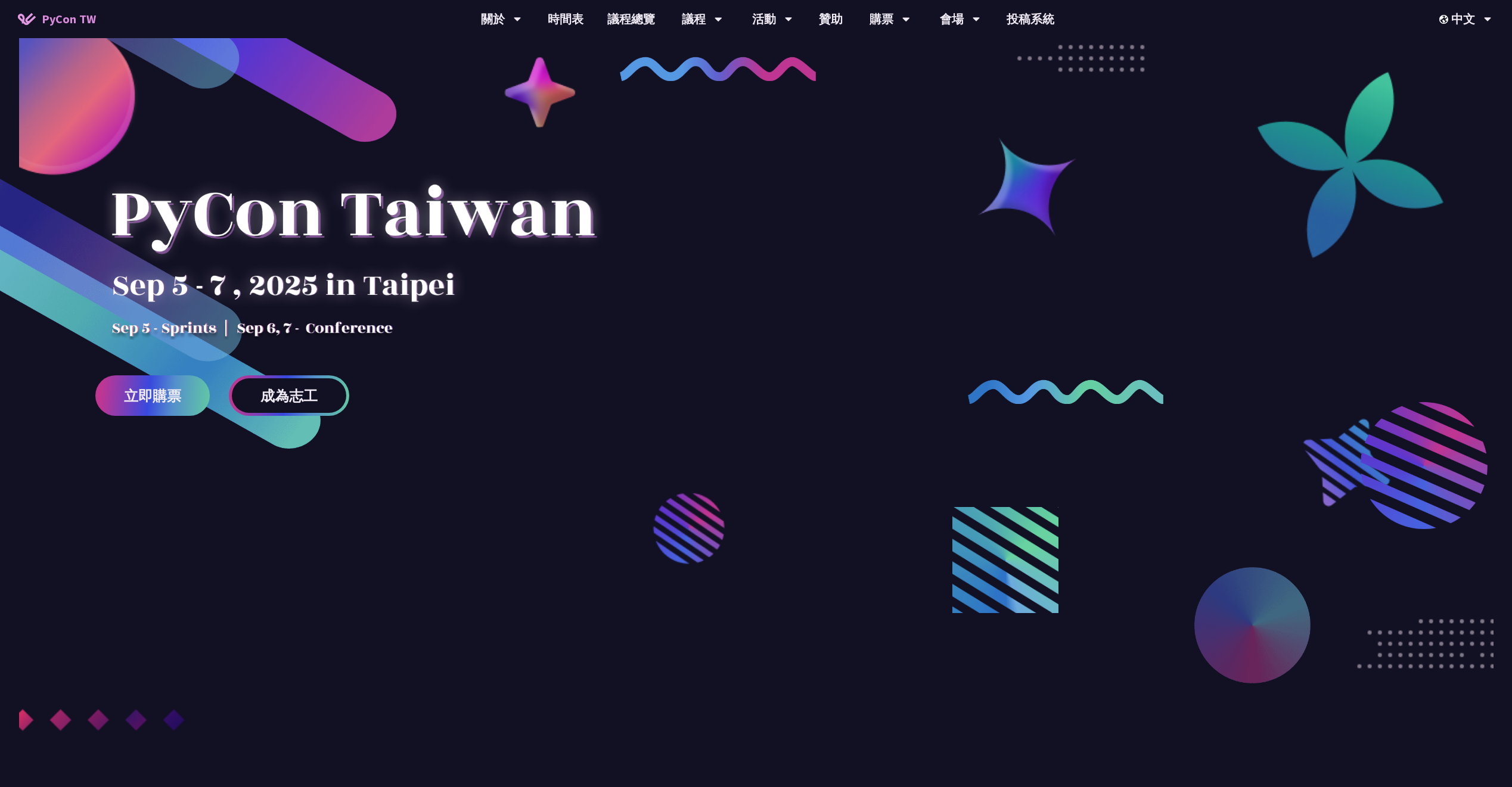
drag, startPoint x: 598, startPoint y: 74, endPoint x: 444, endPoint y: 94, distance: 155.3
click at [429, 95] on div at bounding box center [756, 447] width 1512 height 751
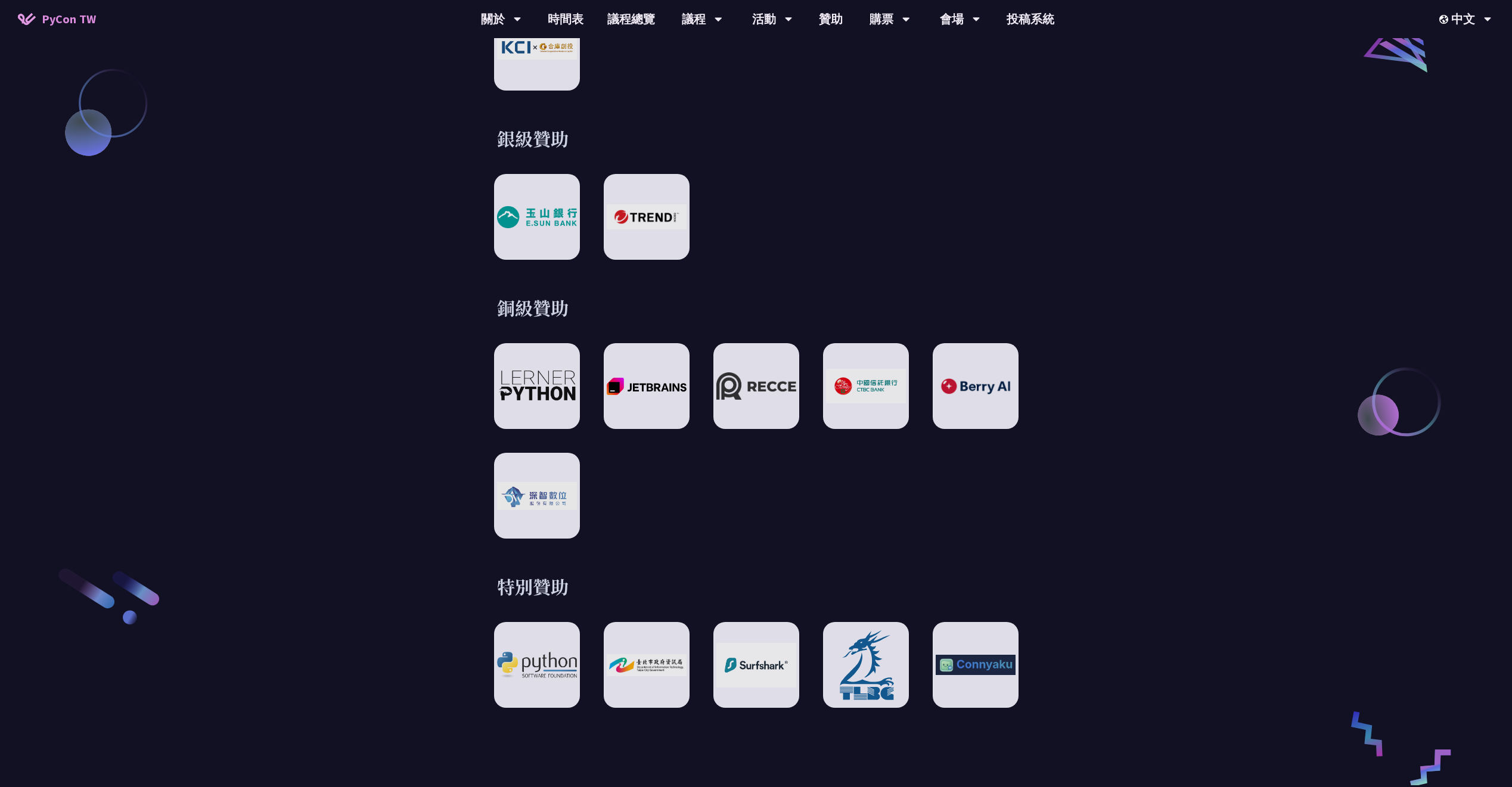
scroll to position [1787, 0]
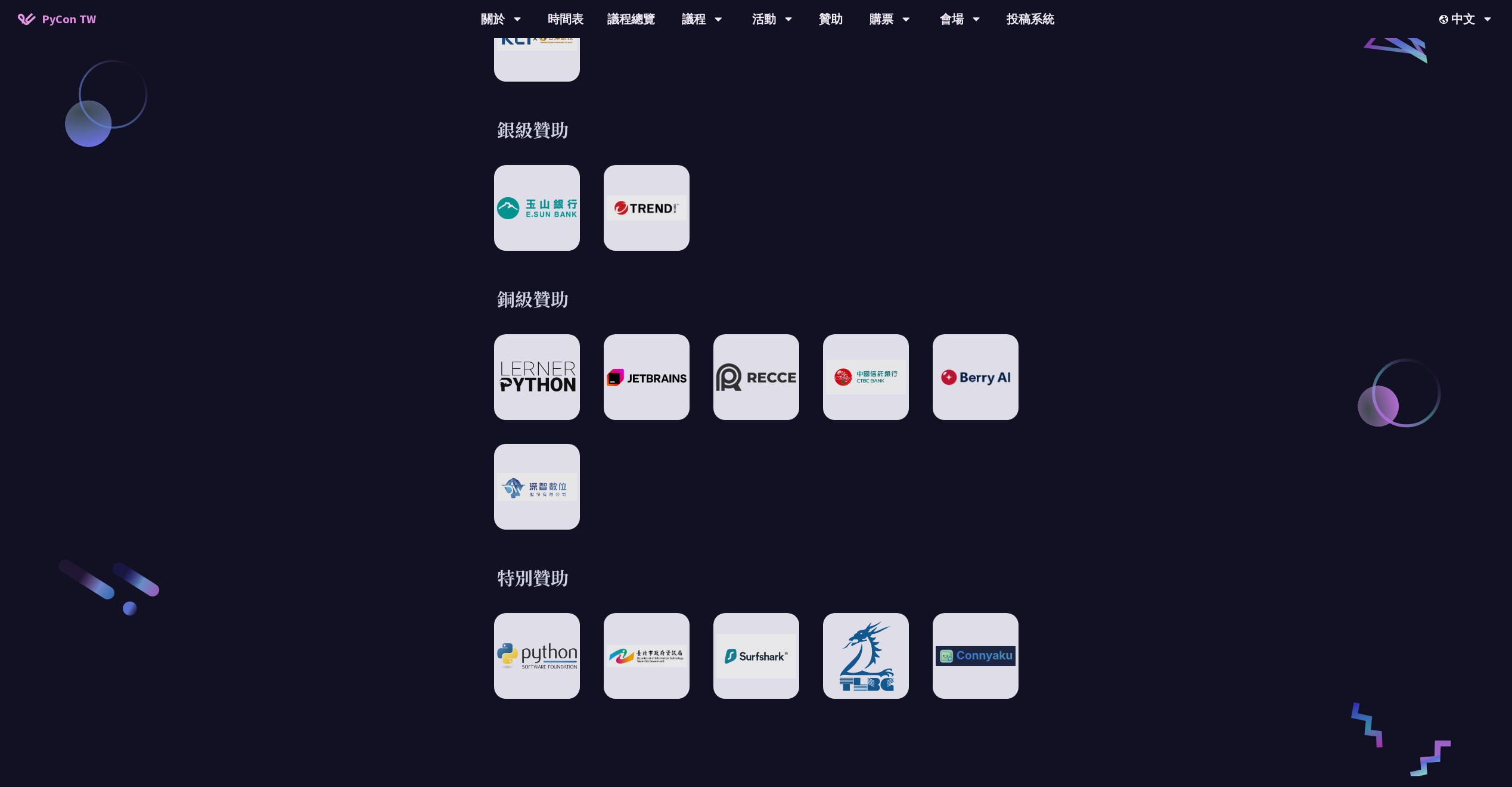
drag, startPoint x: 762, startPoint y: 174, endPoint x: 842, endPoint y: 173, distance: 80.0
click at [720, 165] on div at bounding box center [755, 208] width 524 height 86
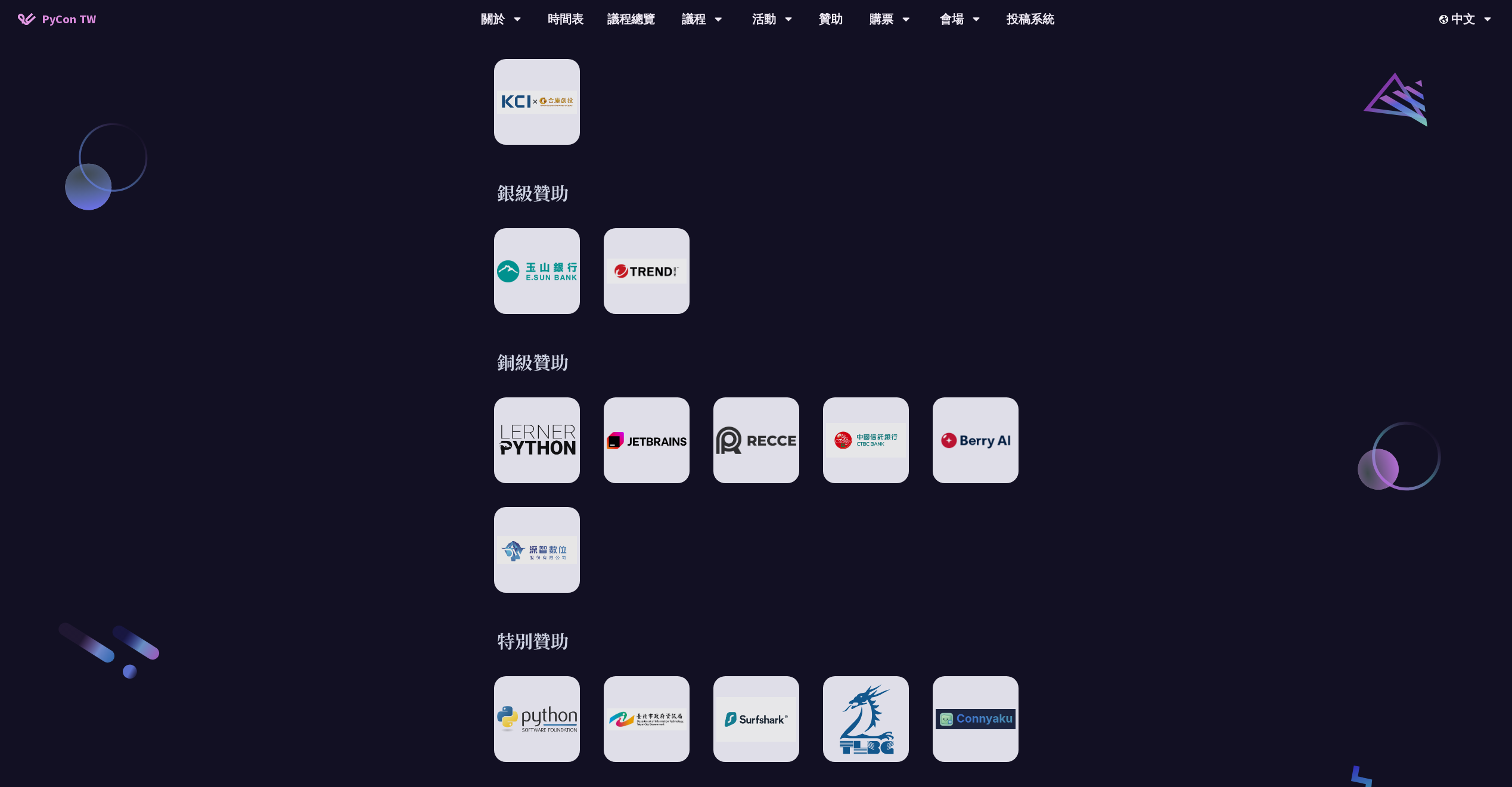
scroll to position [1668, 0]
